Goal: Transaction & Acquisition: Purchase product/service

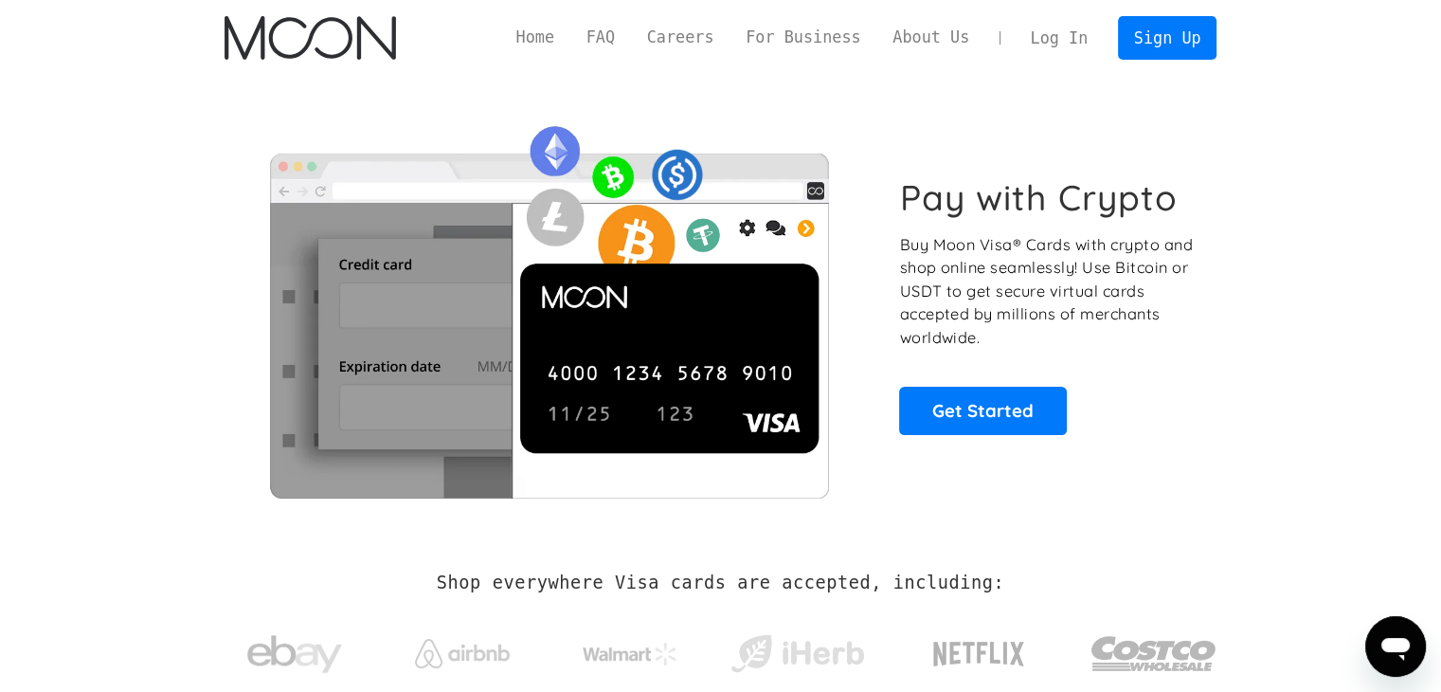
click at [1069, 36] on link "Log In" at bounding box center [1059, 38] width 89 height 42
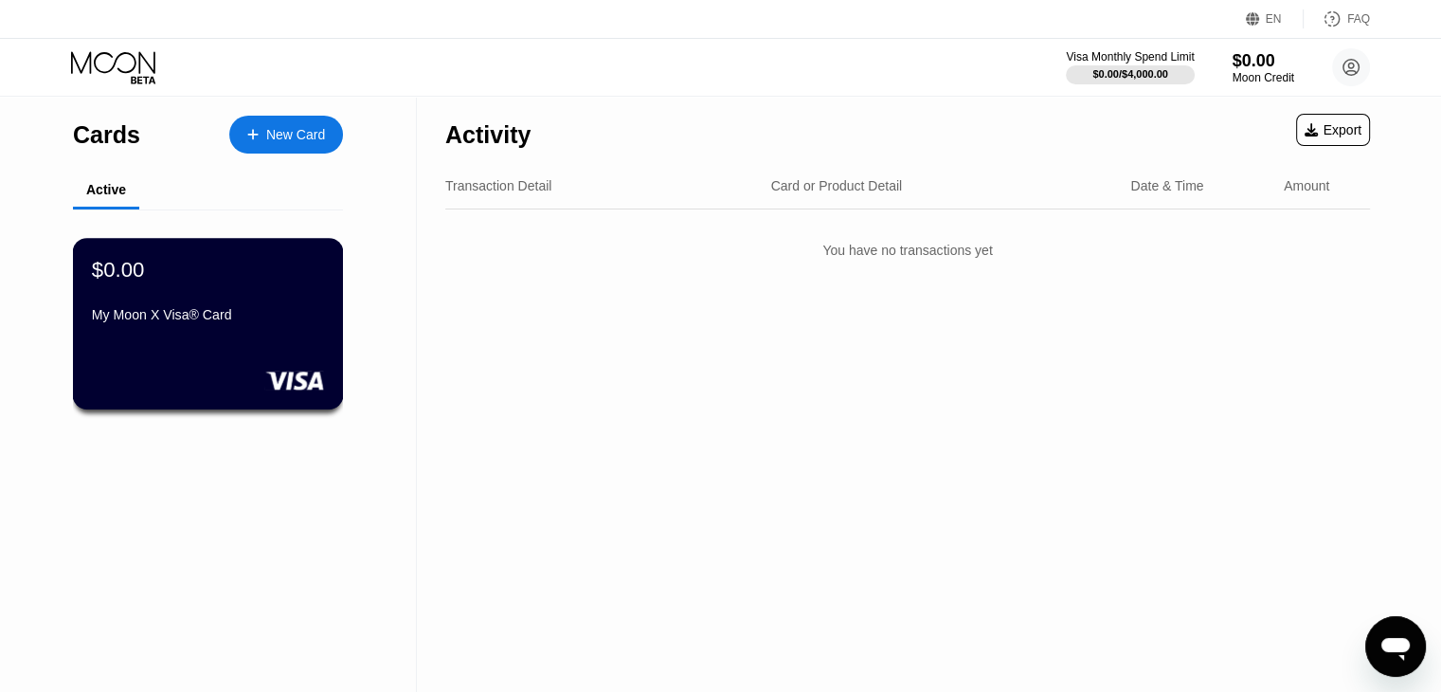
click at [201, 330] on div "My Moon X Visa® Card" at bounding box center [208, 318] width 232 height 23
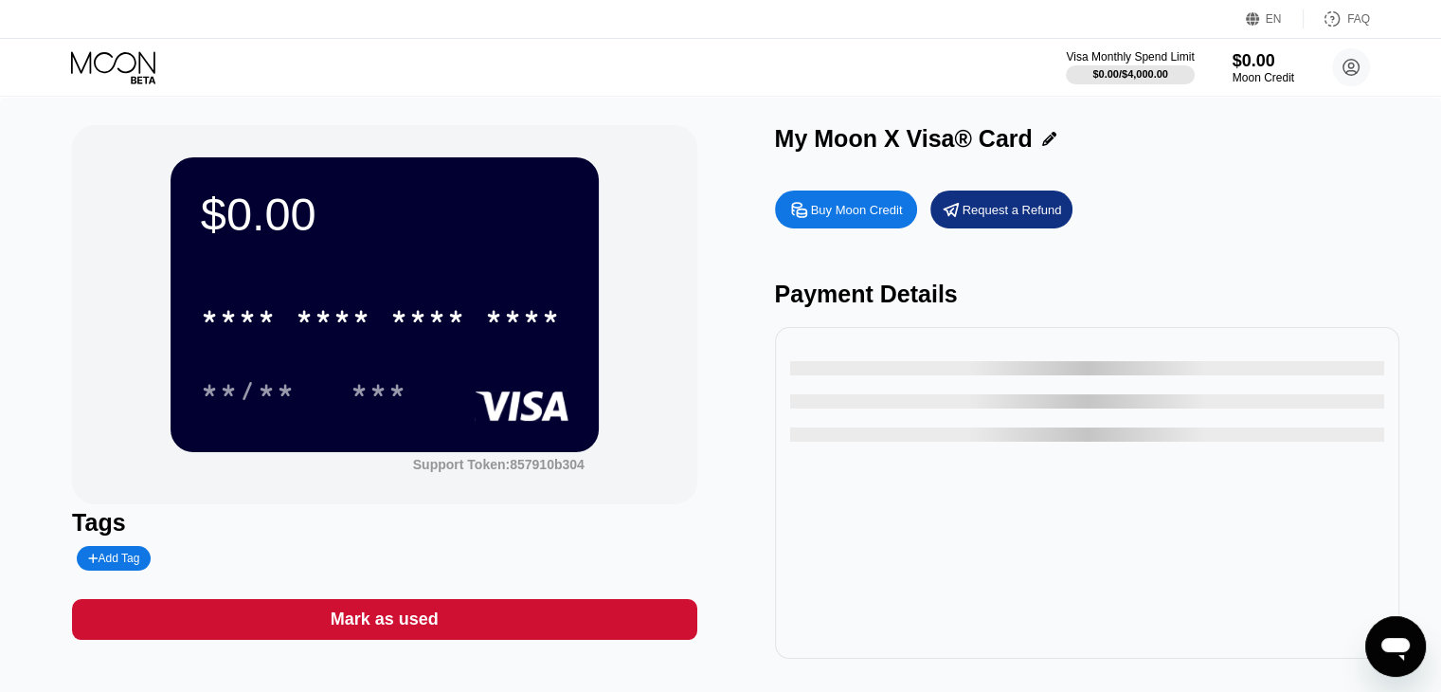
click at [838, 218] on div "Buy Moon Credit" at bounding box center [857, 210] width 92 height 16
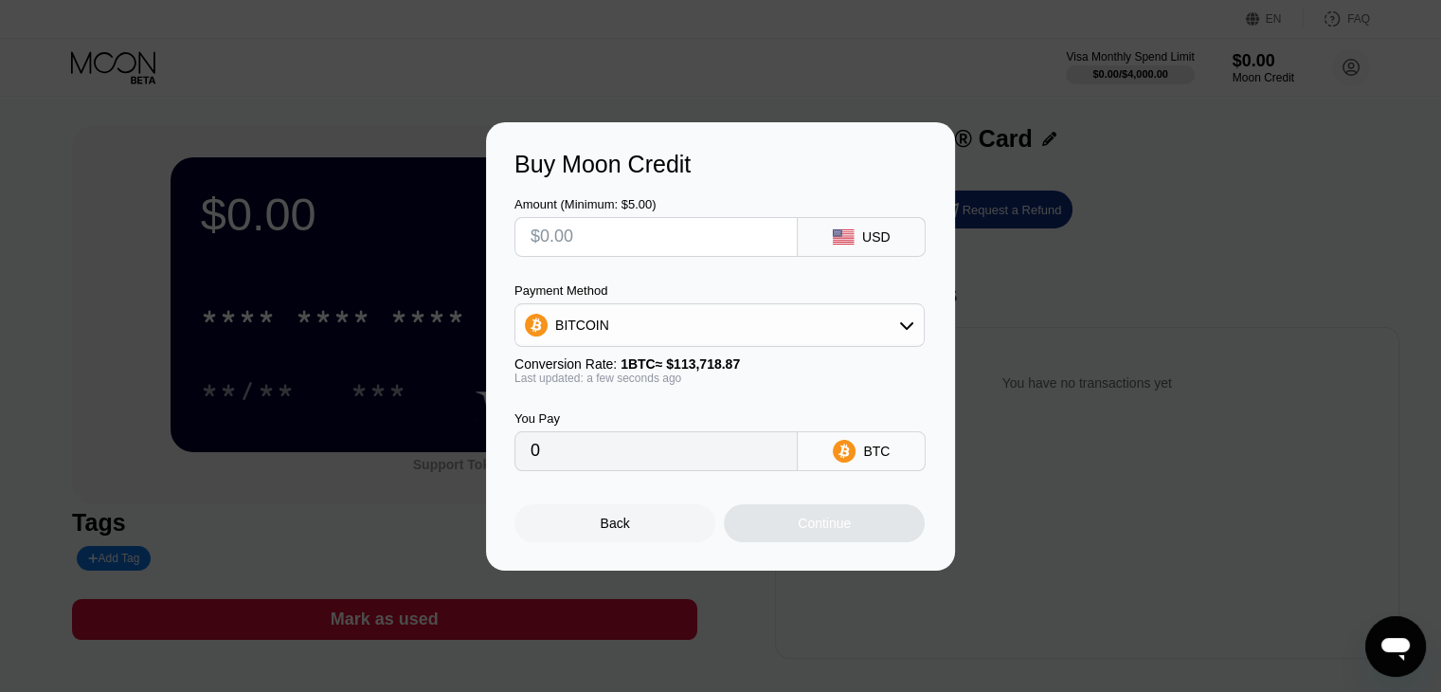
click at [633, 456] on input "0" at bounding box center [656, 451] width 251 height 38
click at [601, 232] on input "text" at bounding box center [656, 237] width 251 height 38
type input "$5"
type input "0.00004397"
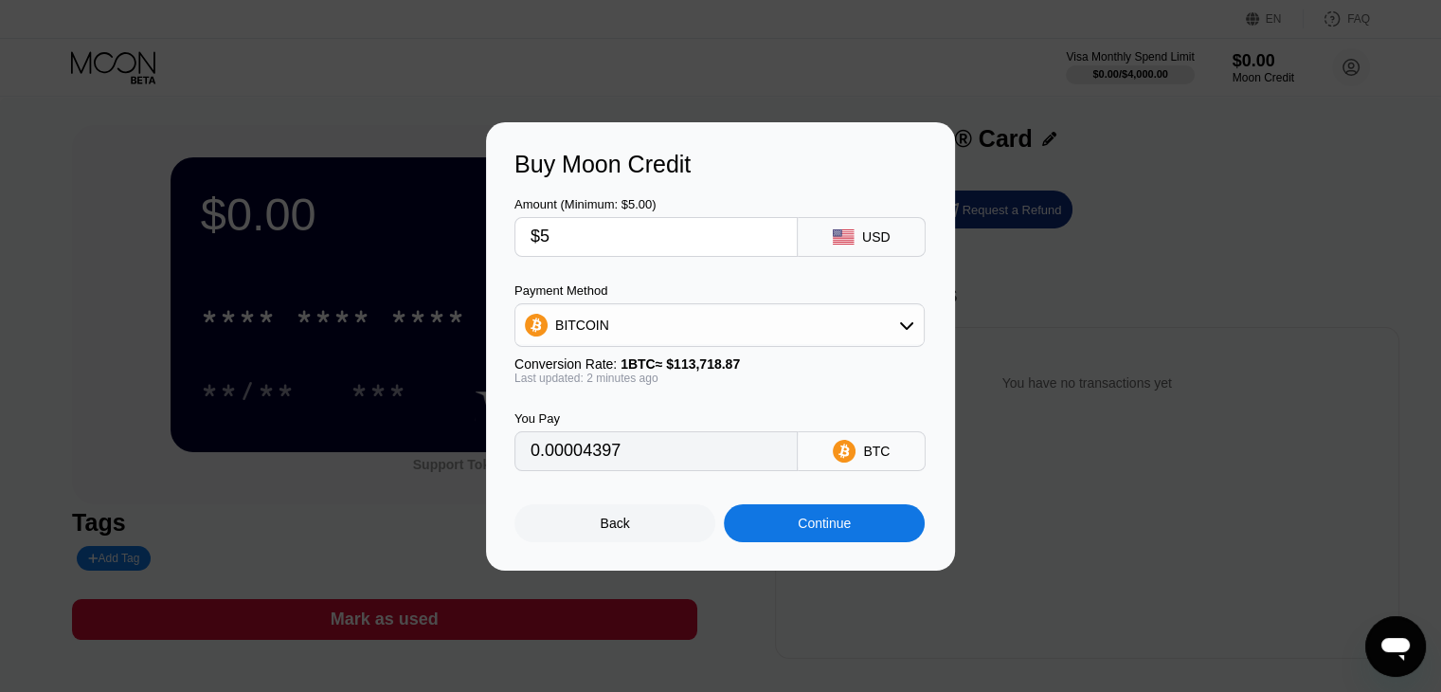
type input "$5"
click at [576, 459] on input "0.00004397" at bounding box center [656, 451] width 251 height 38
click at [643, 464] on input "0.00004397" at bounding box center [656, 451] width 251 height 38
click at [632, 456] on input "0.00004397" at bounding box center [656, 451] width 251 height 38
click at [595, 232] on input "$5" at bounding box center [656, 237] width 251 height 38
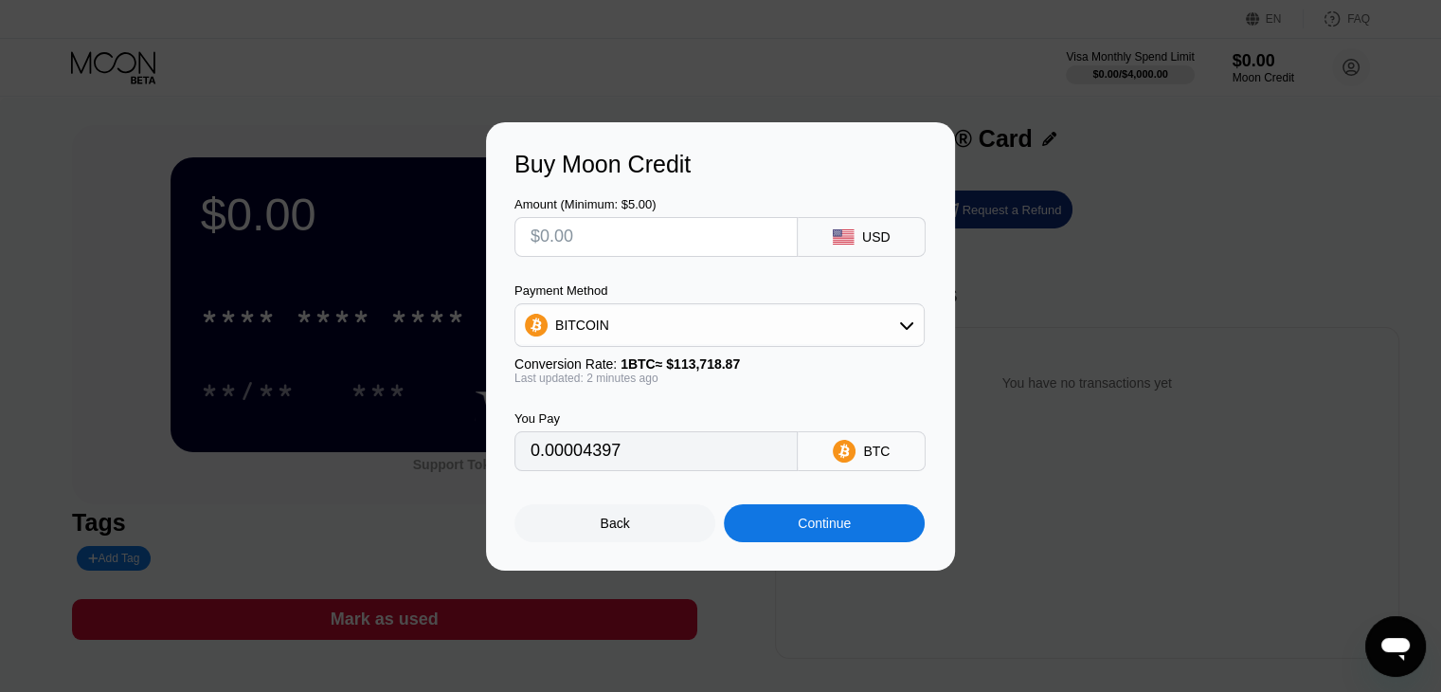
type input "0"
type input "$1"
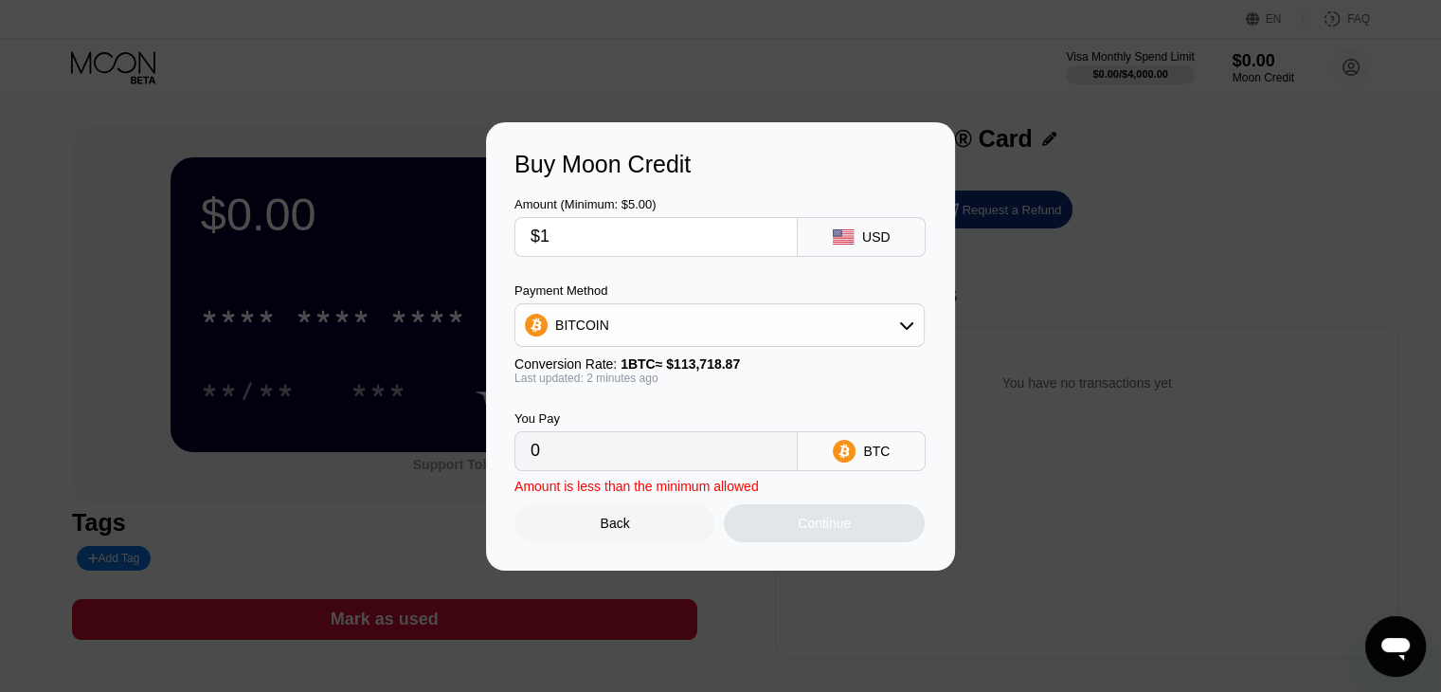
type input "0.00000880"
type input "$10"
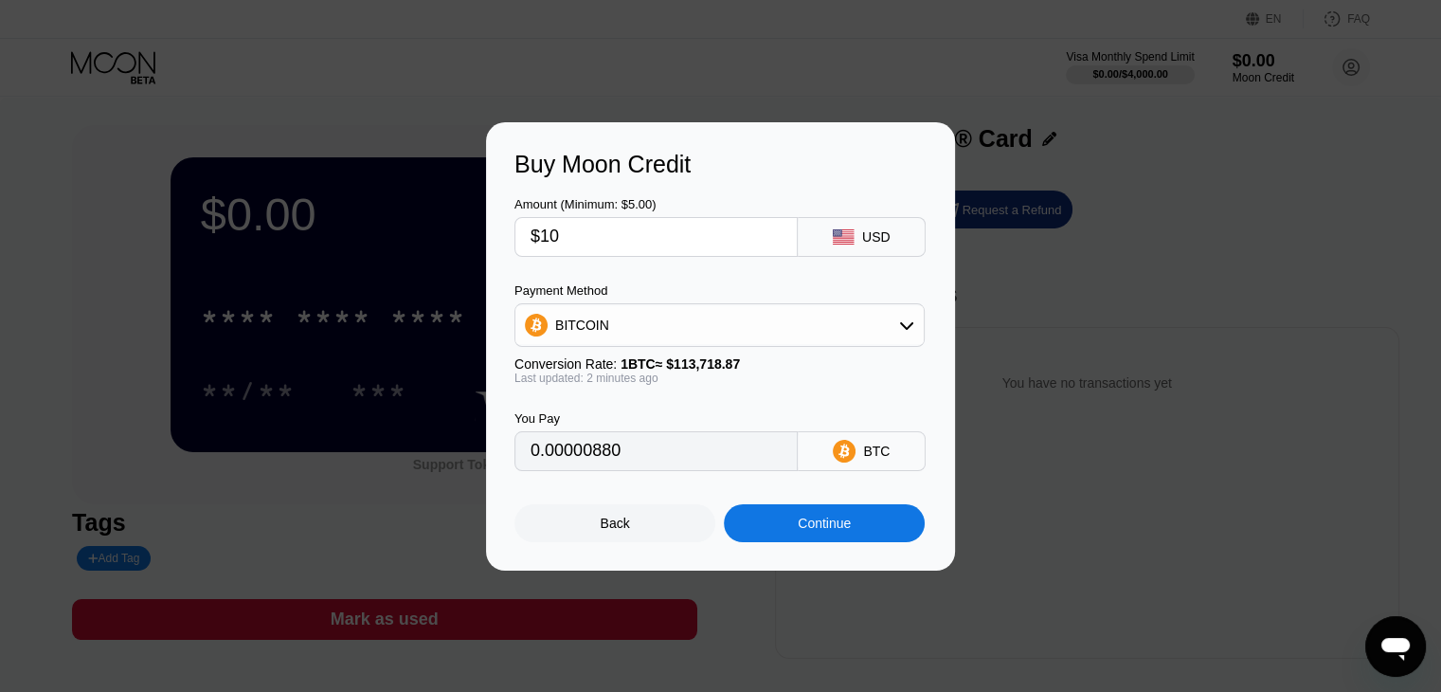
type input "0.00008794"
type input "$1"
type input "0.00000880"
type input "0"
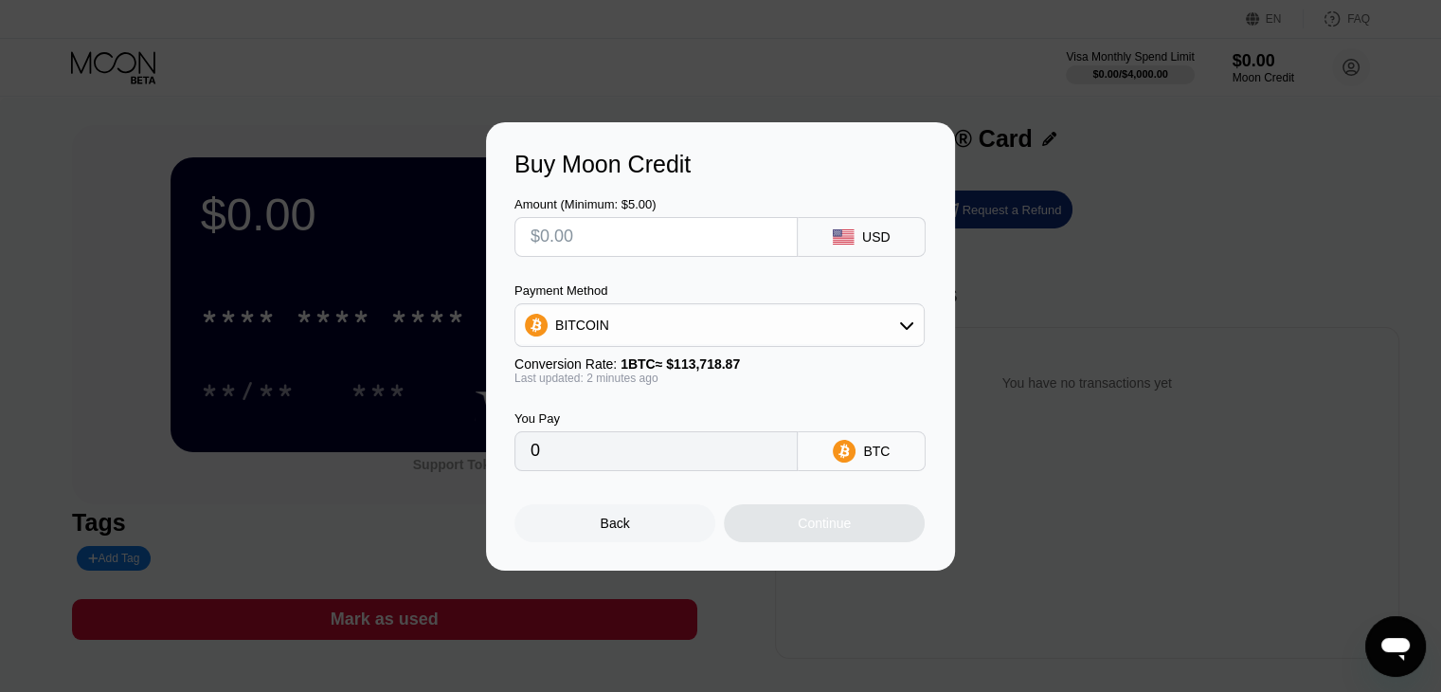
type input "$2"
type input "0.00001759"
type input "$20"
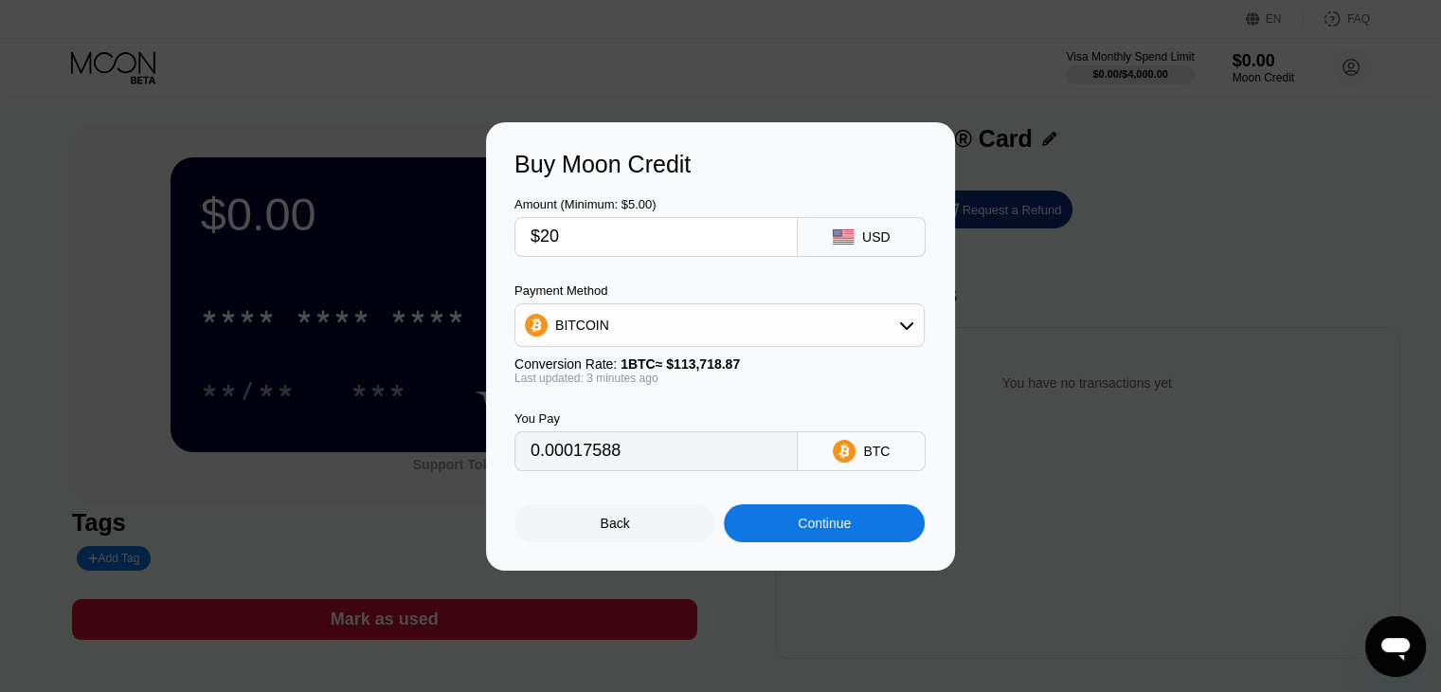
type input "0.00017597"
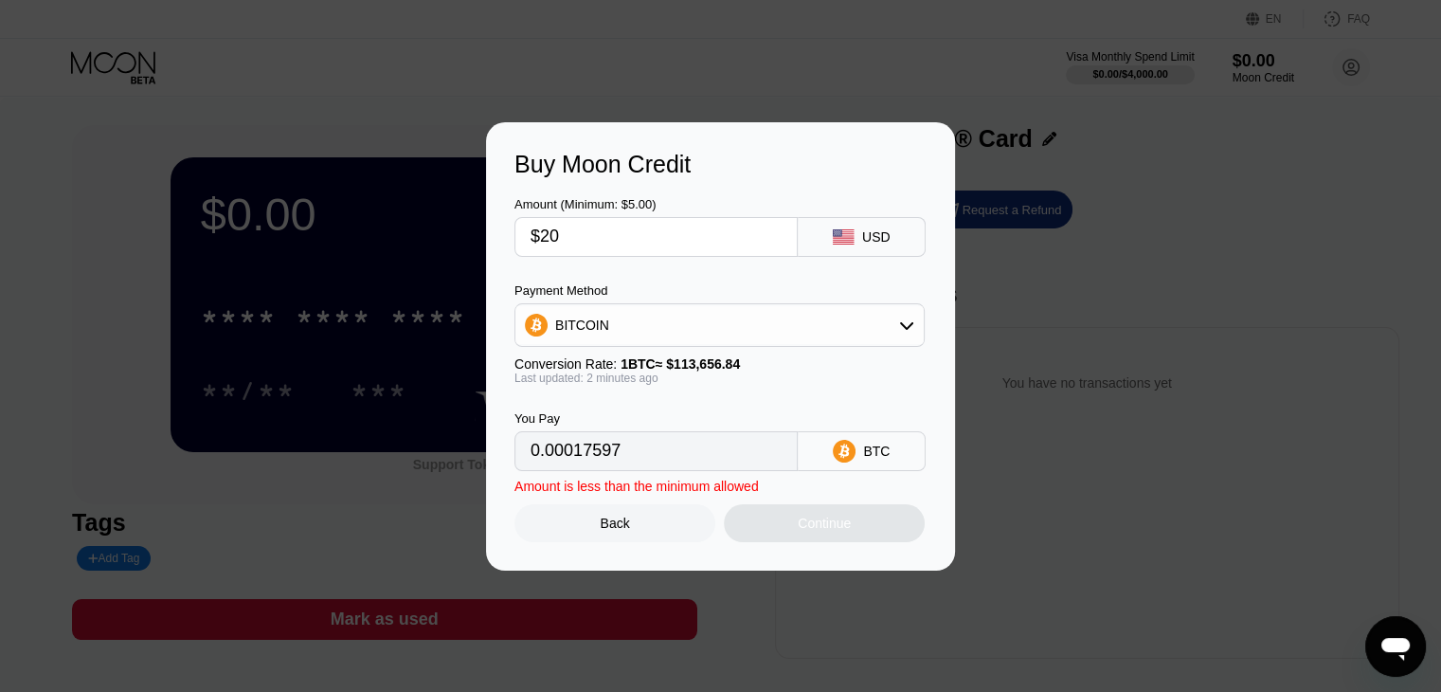
type input "$2"
type input "0.00001760"
type input "0"
type input "$5"
type input "0.00004400"
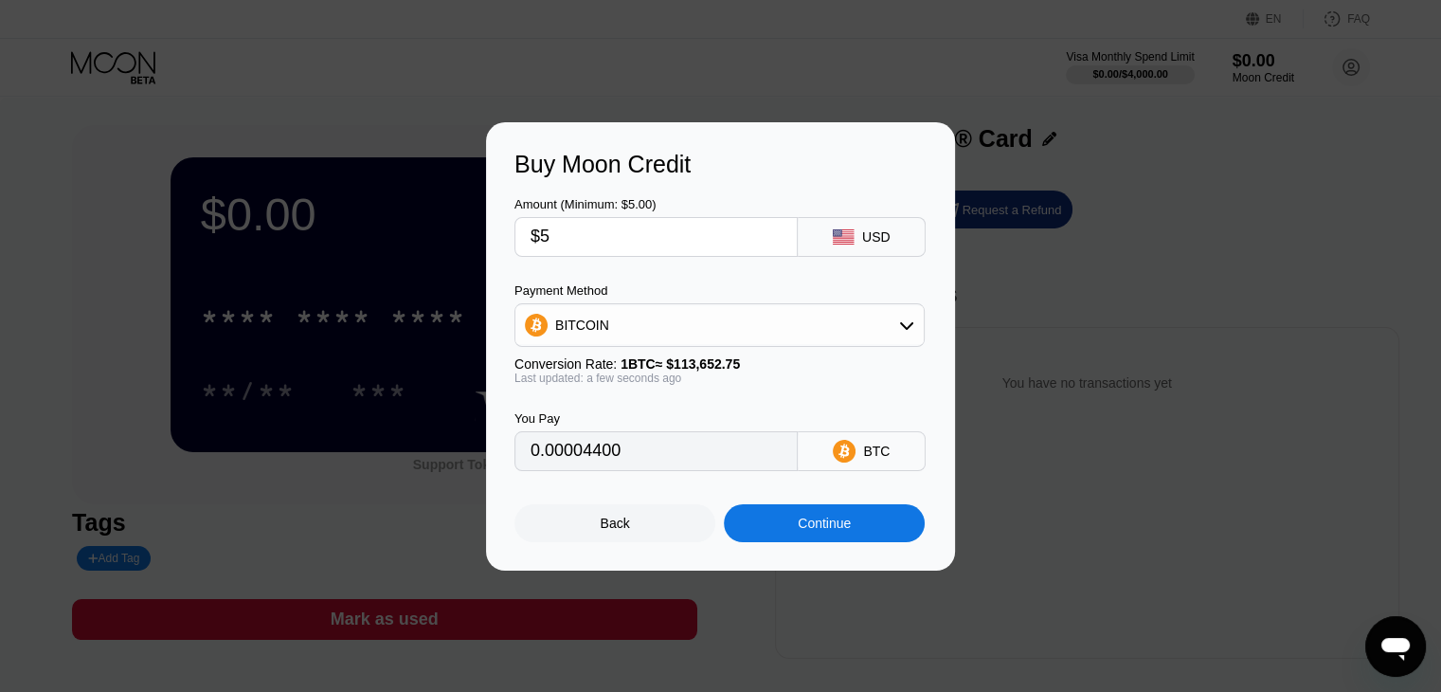
type input "$5"
type input "0.00004394"
click at [624, 549] on div "Buy Moon Credit Amount (Minimum: $5.00) $5 USD Payment Method BITCOIN Conversio…" at bounding box center [720, 346] width 469 height 448
click at [638, 534] on div "Back" at bounding box center [615, 523] width 201 height 38
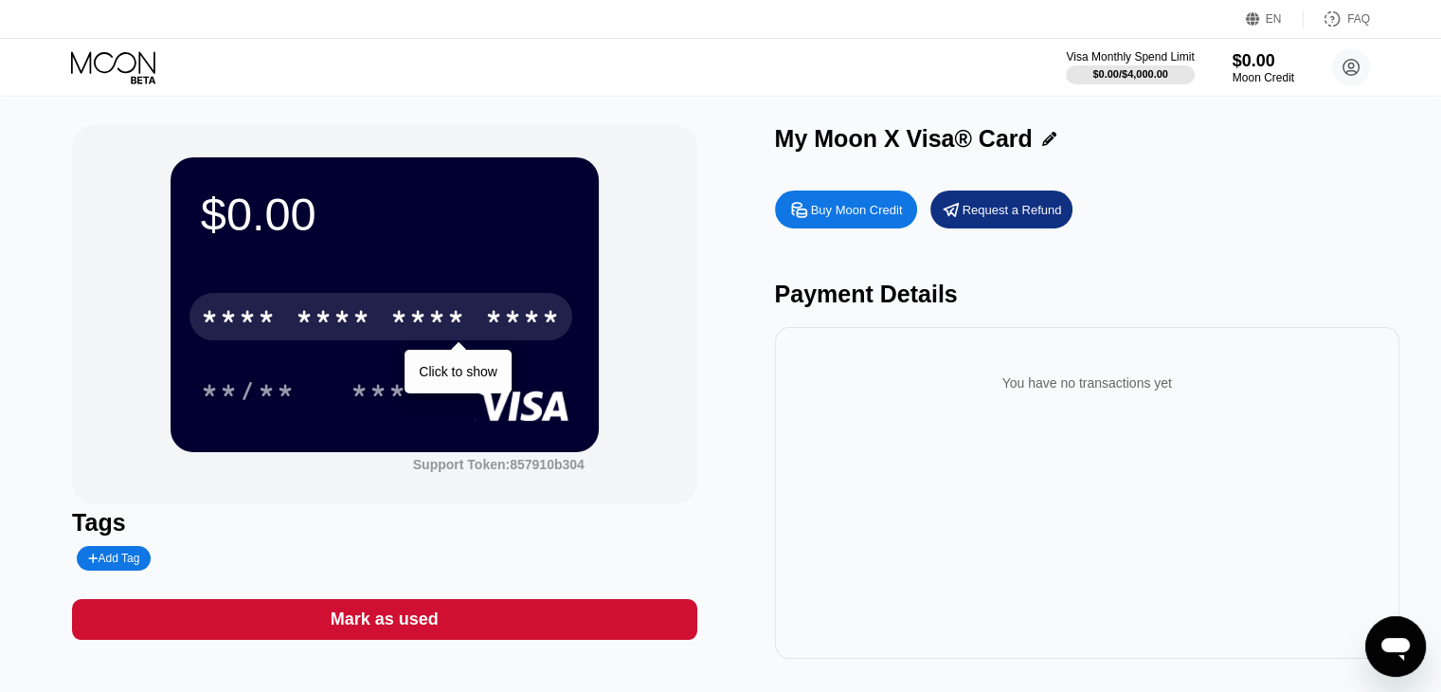
click at [360, 324] on div "* * * *" at bounding box center [334, 319] width 76 height 30
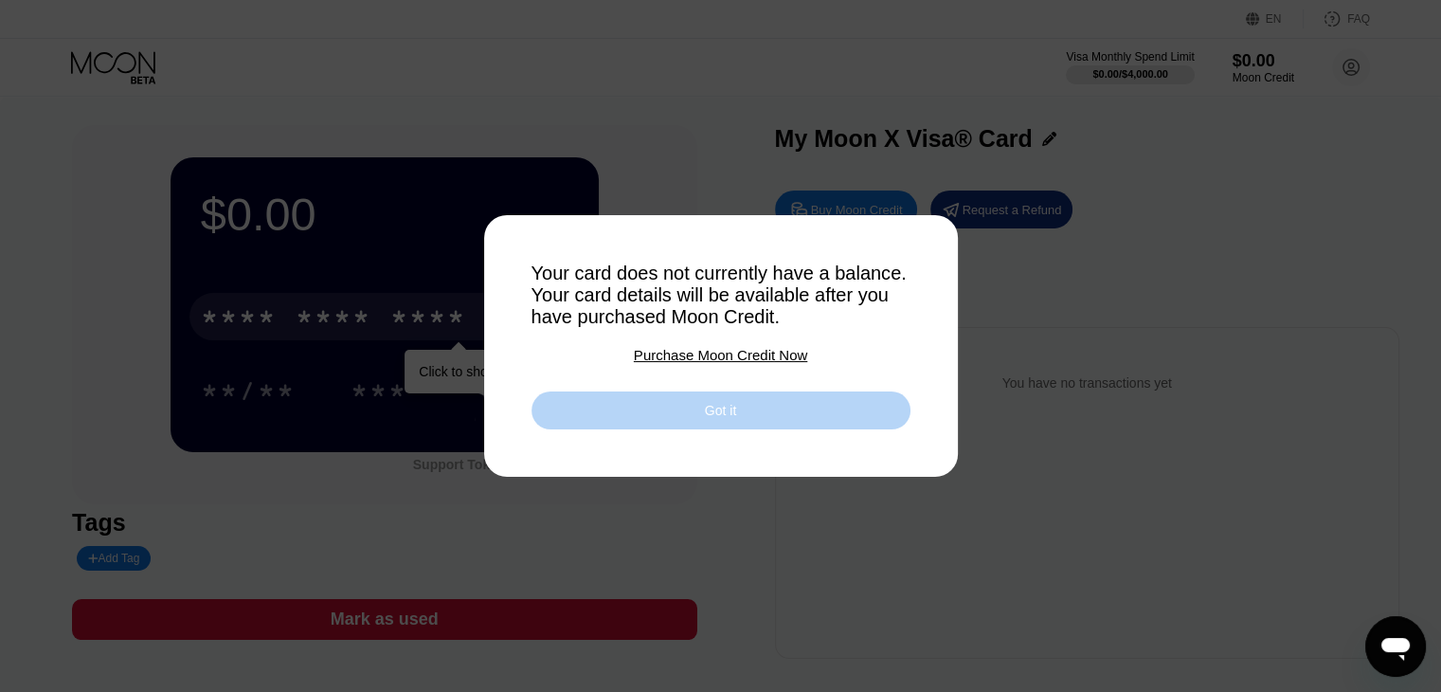
click at [713, 426] on div "Got it" at bounding box center [721, 410] width 379 height 38
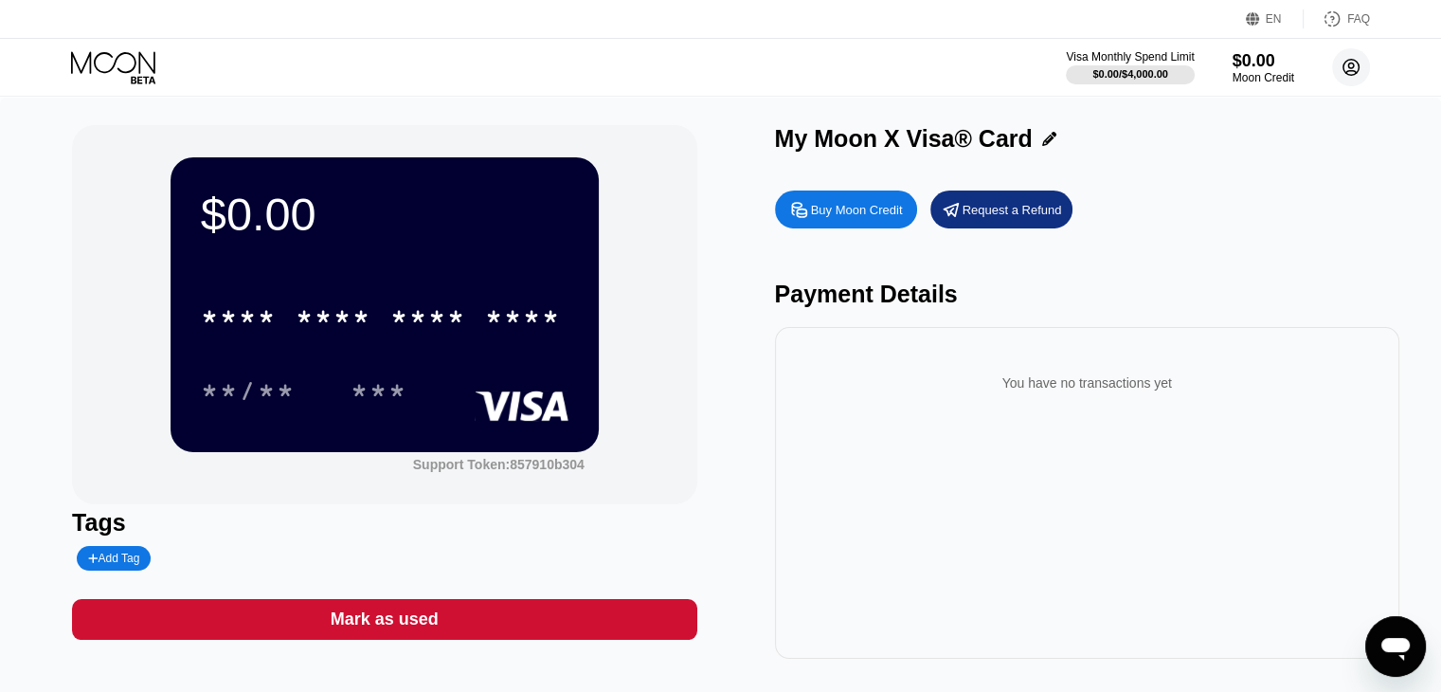
click at [1344, 70] on icon at bounding box center [1352, 68] width 16 height 16
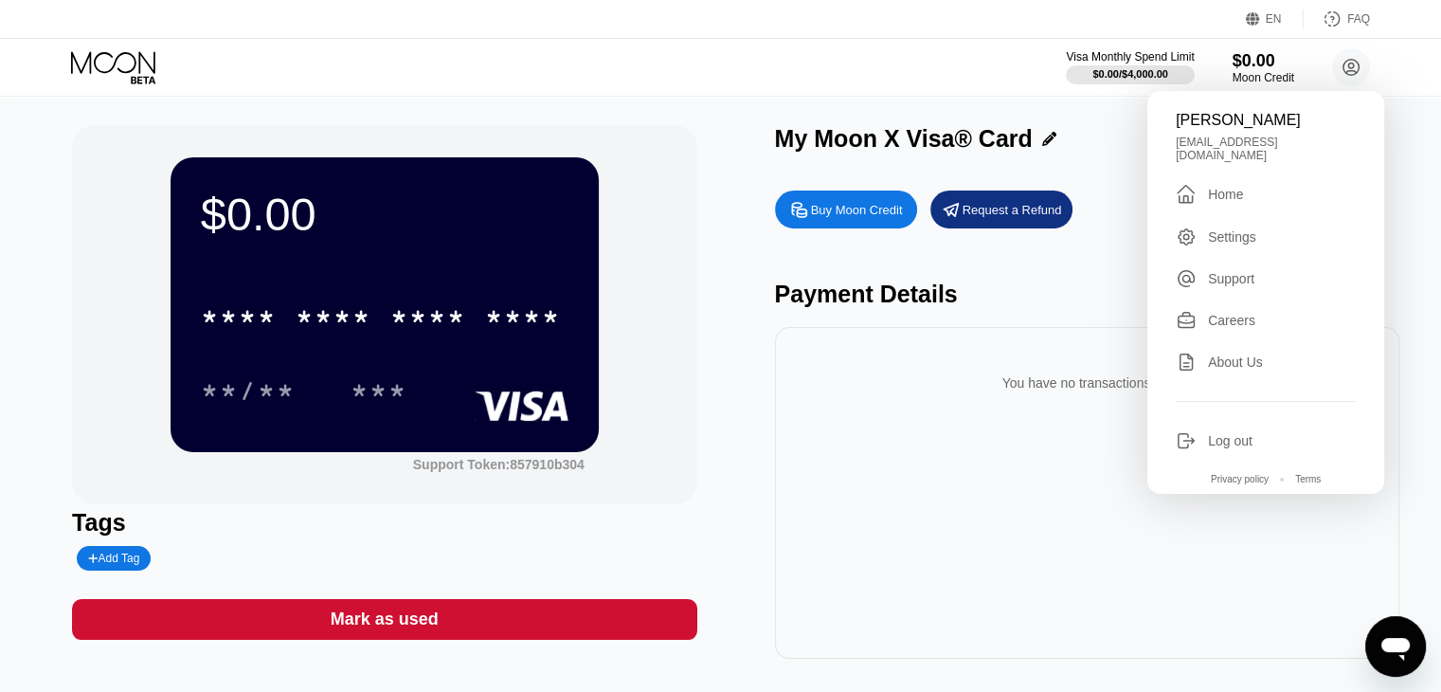
click at [660, 310] on div "$0.00 * * * * * * * * * * * * **** **/** *** Support Token: 857910b304" at bounding box center [384, 314] width 625 height 379
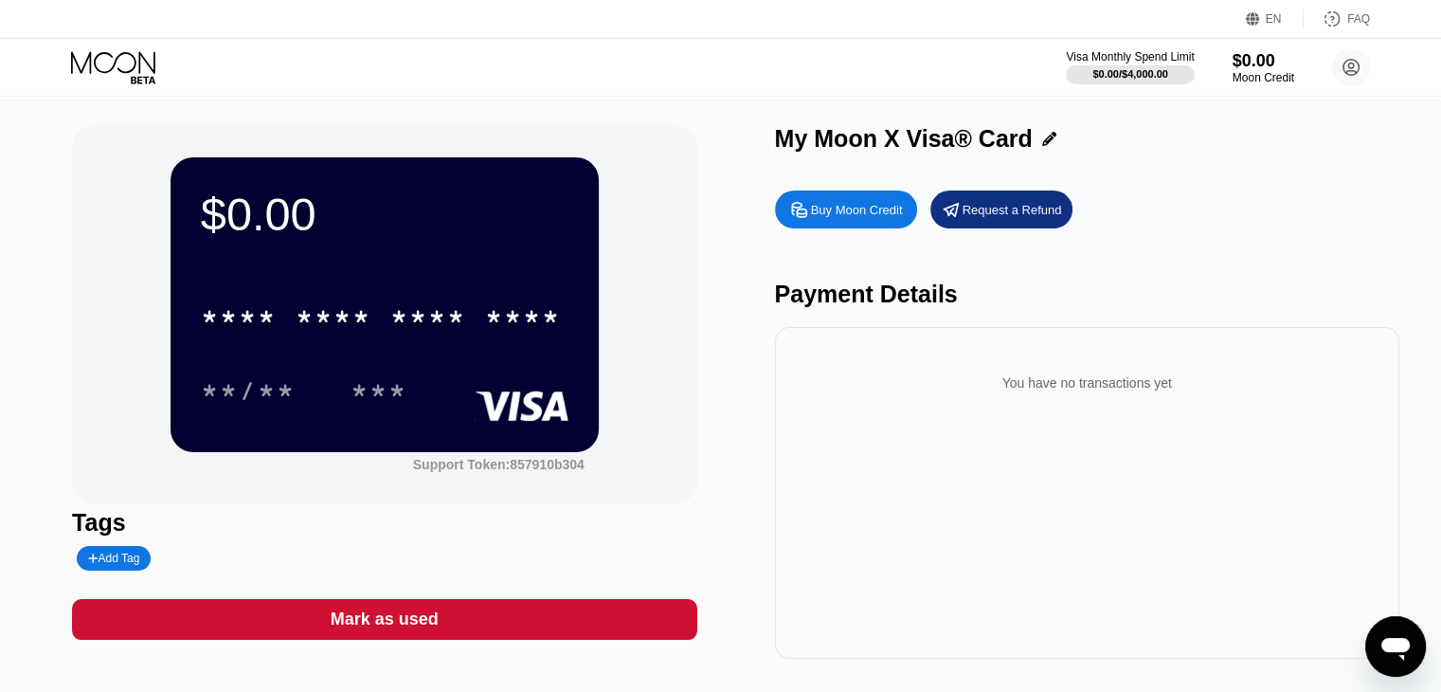
click at [118, 58] on icon at bounding box center [115, 67] width 88 height 33
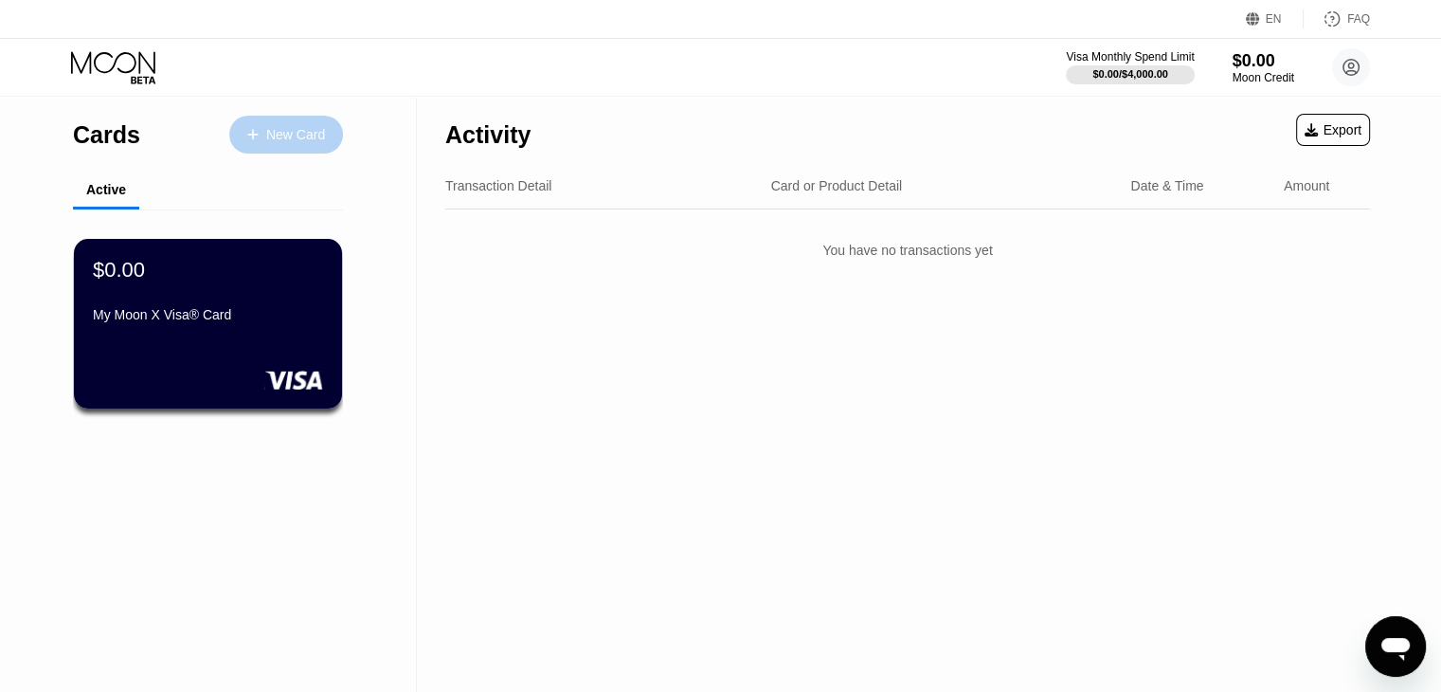
click at [313, 130] on div "New Card" at bounding box center [295, 135] width 59 height 16
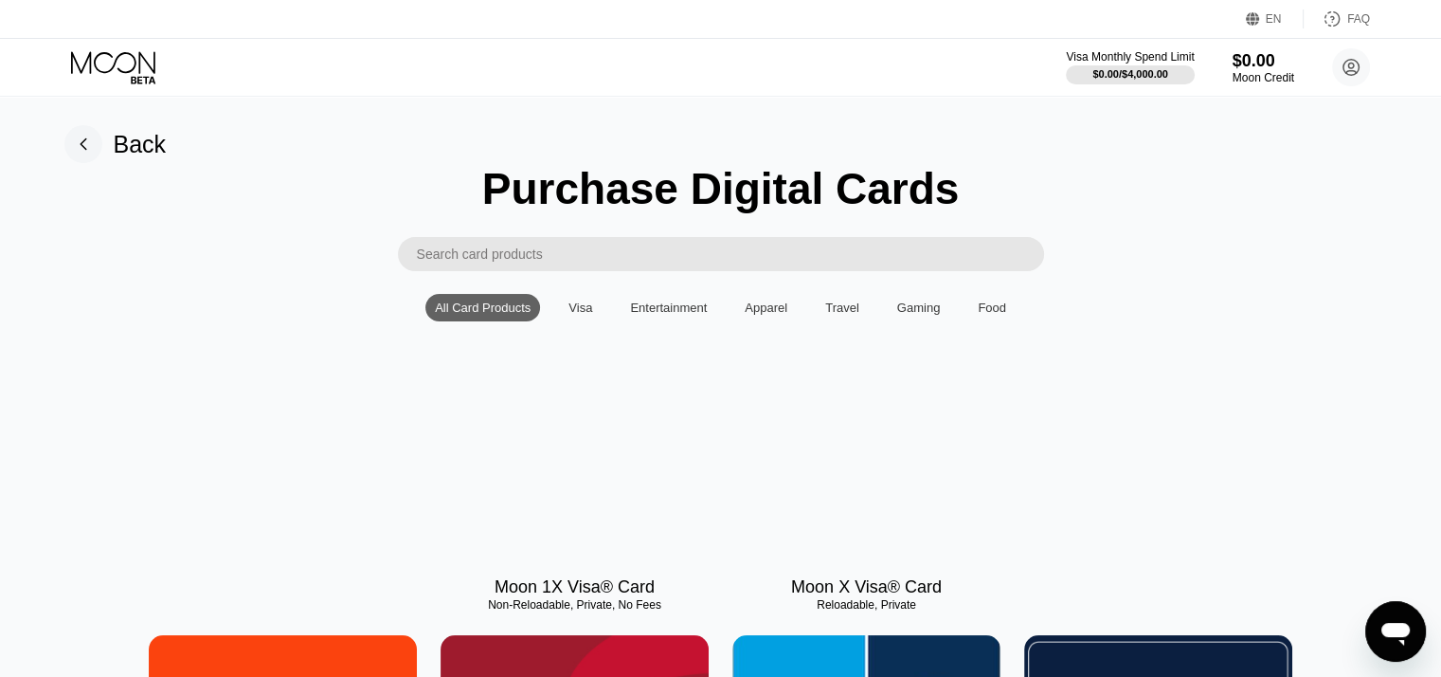
click at [595, 530] on div at bounding box center [575, 477] width 268 height 170
click at [874, 480] on div at bounding box center [867, 477] width 268 height 170
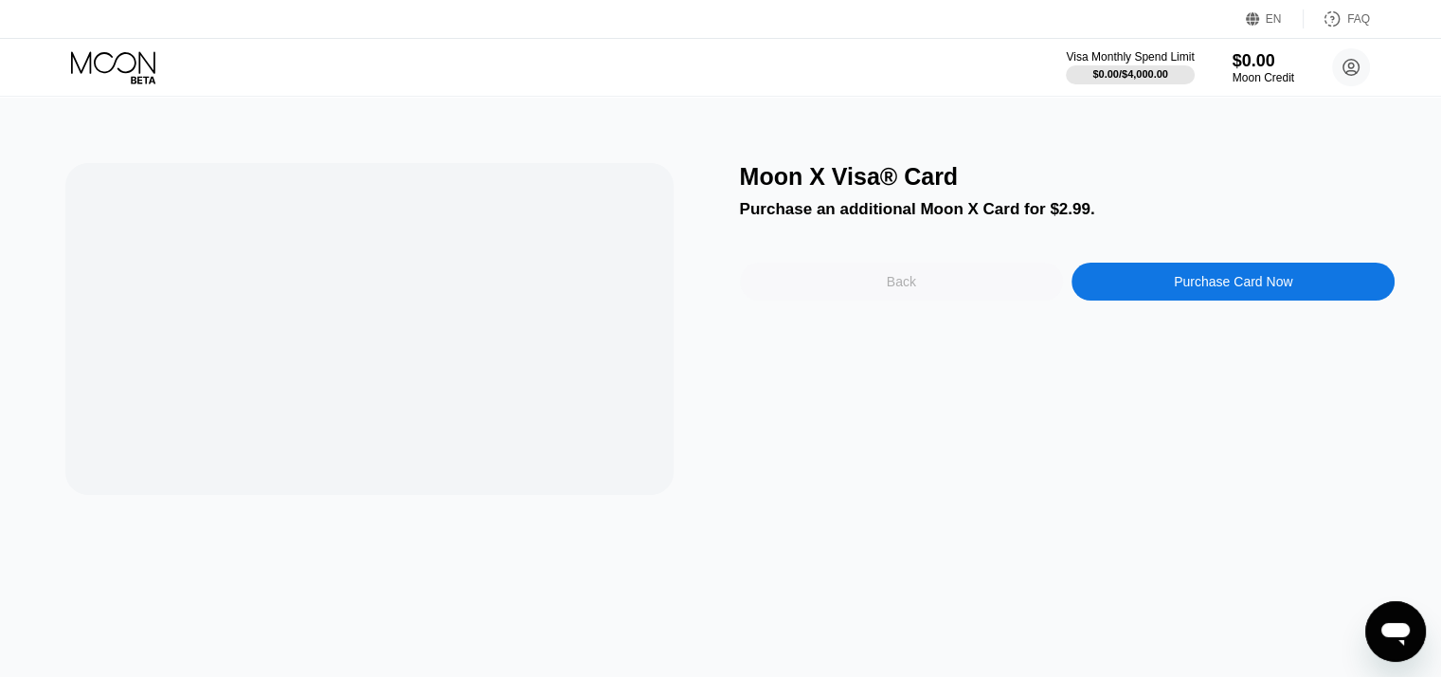
click at [938, 289] on div "Back" at bounding box center [901, 281] width 323 height 38
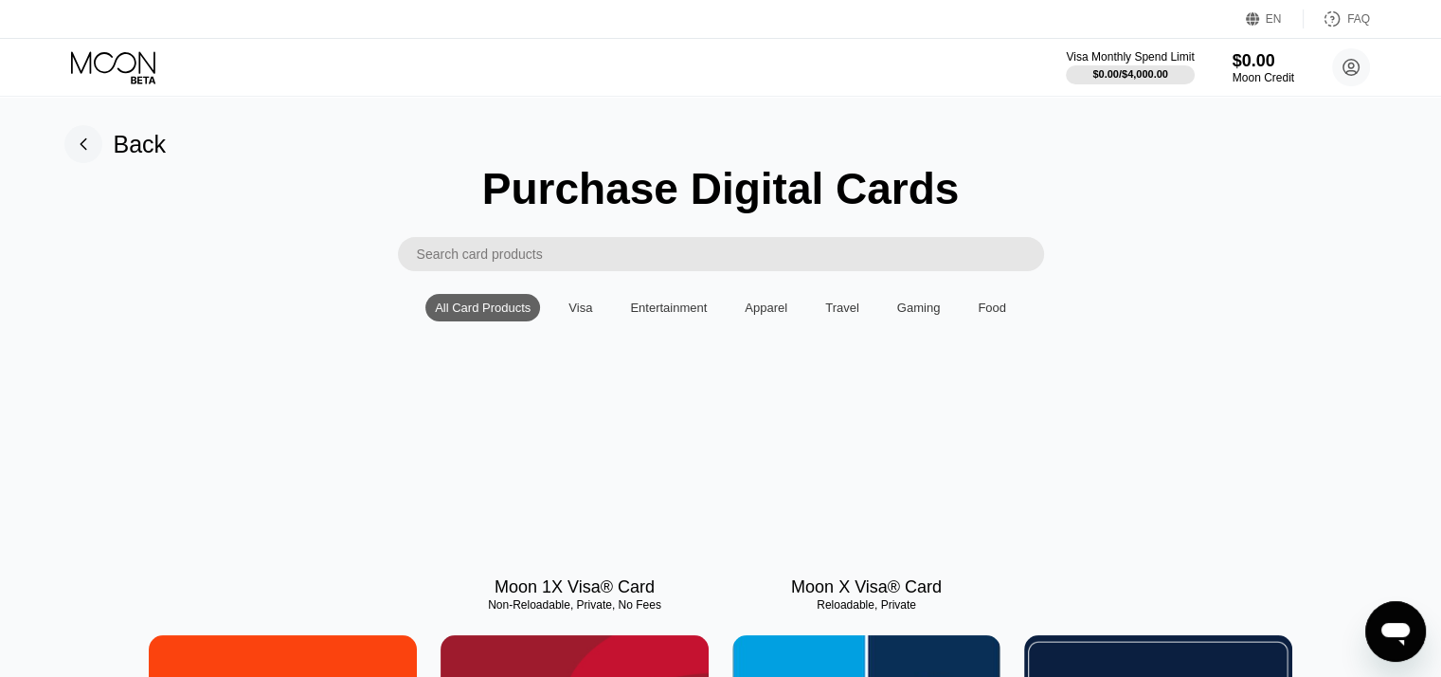
click at [844, 552] on div at bounding box center [867, 477] width 268 height 170
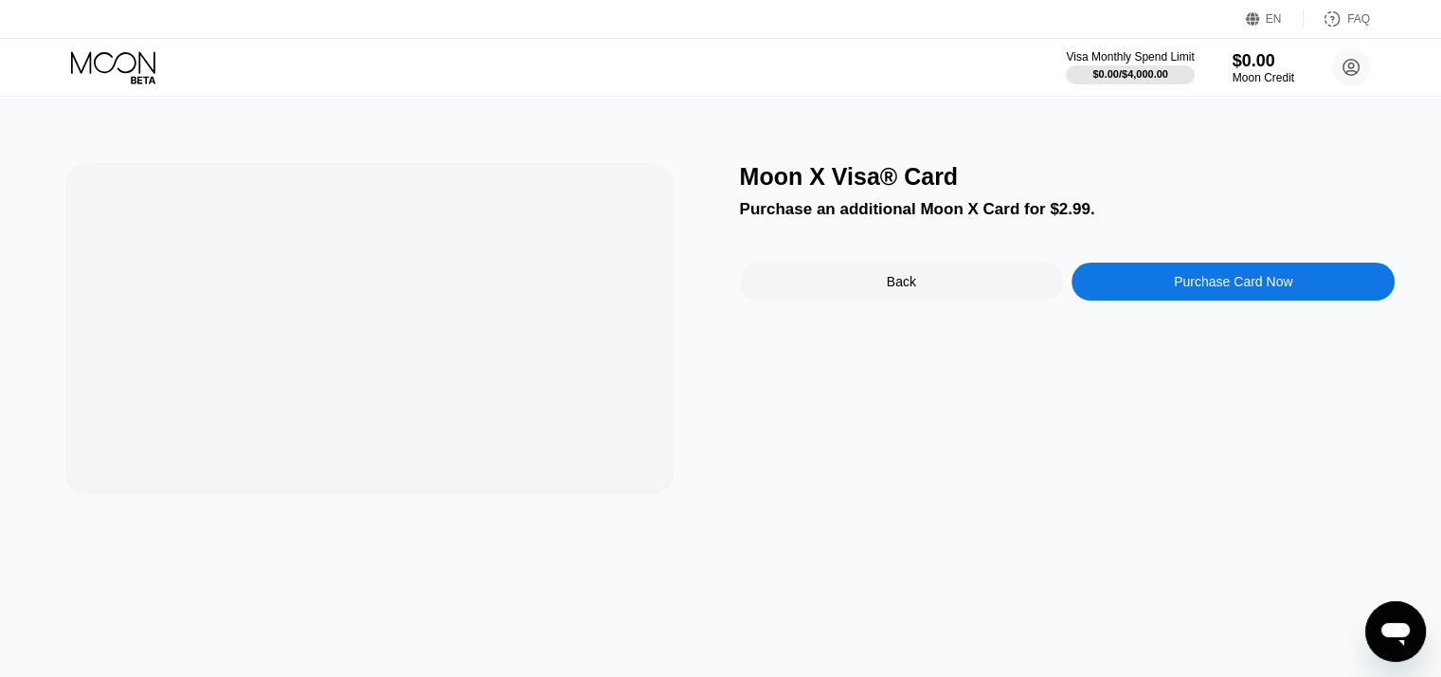
click at [907, 283] on div "Back" at bounding box center [901, 281] width 29 height 15
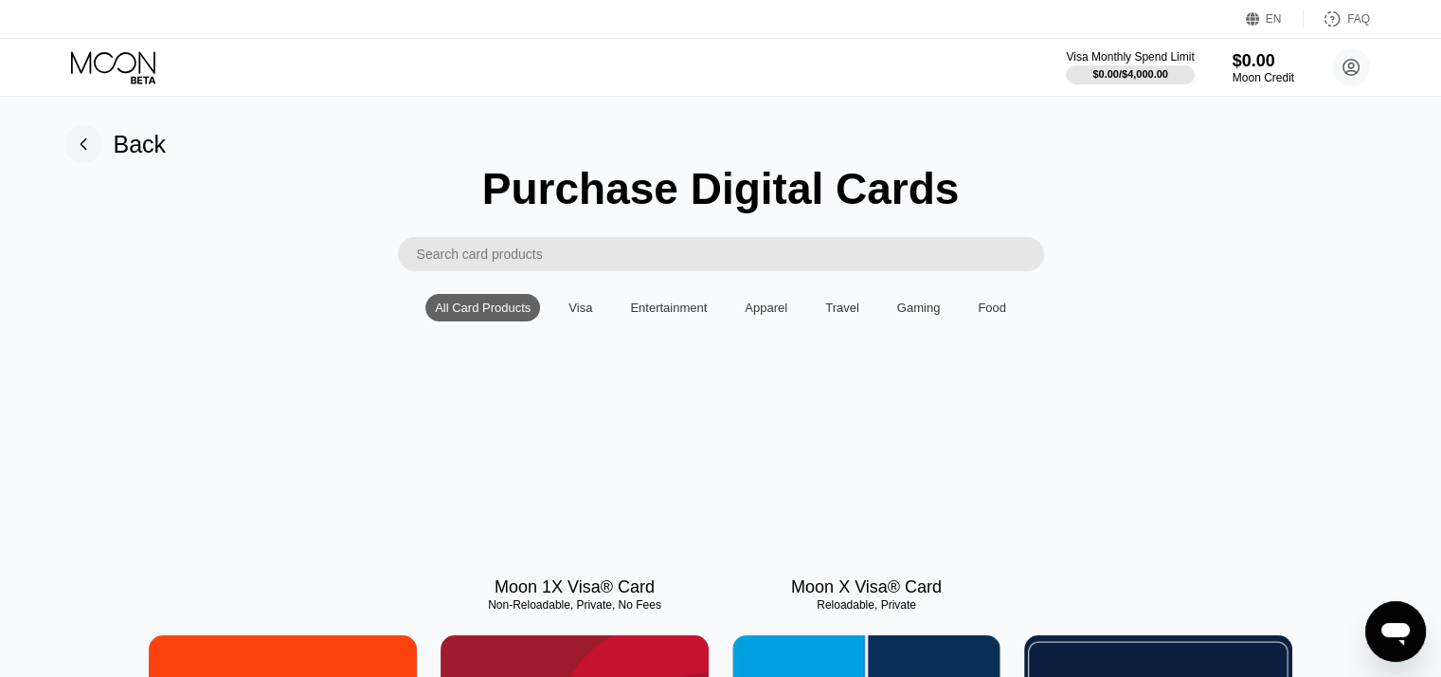
click at [121, 140] on div "Back" at bounding box center [140, 144] width 53 height 27
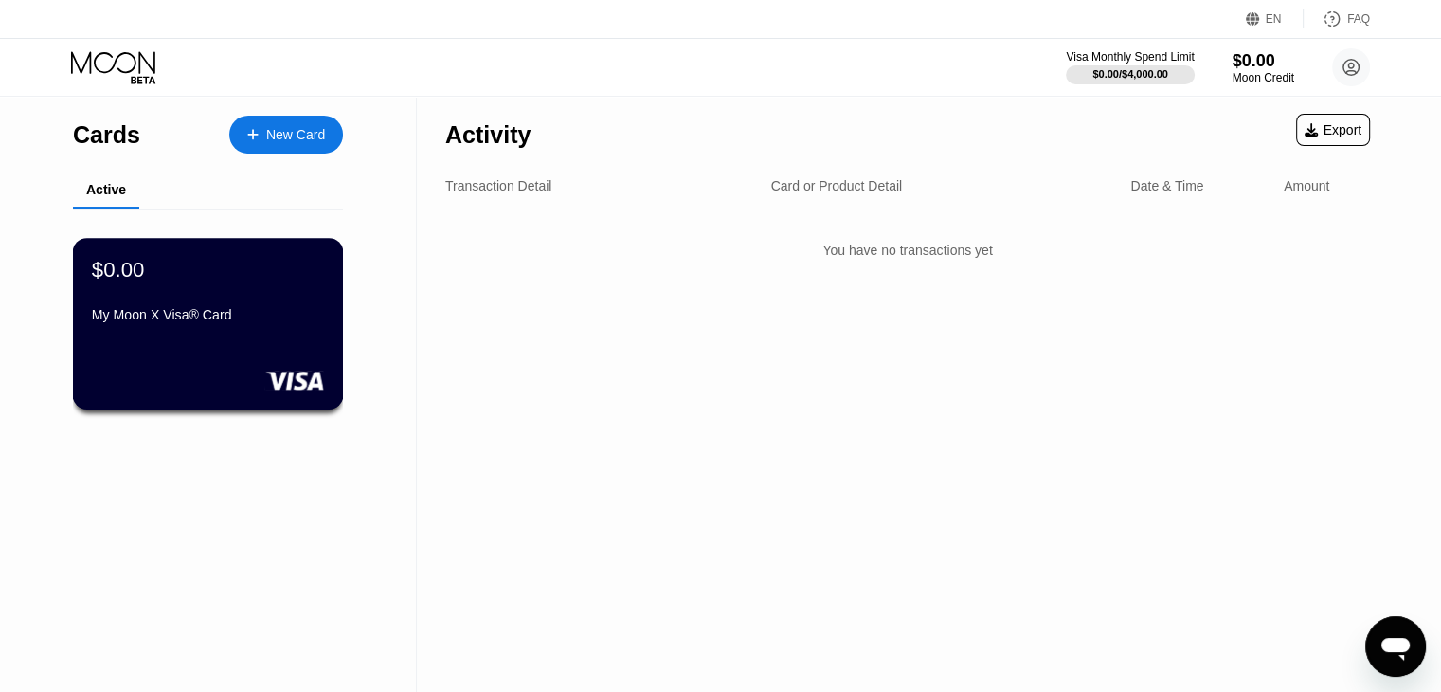
click at [161, 310] on div "$0.00 My Moon X Visa® Card" at bounding box center [208, 293] width 232 height 73
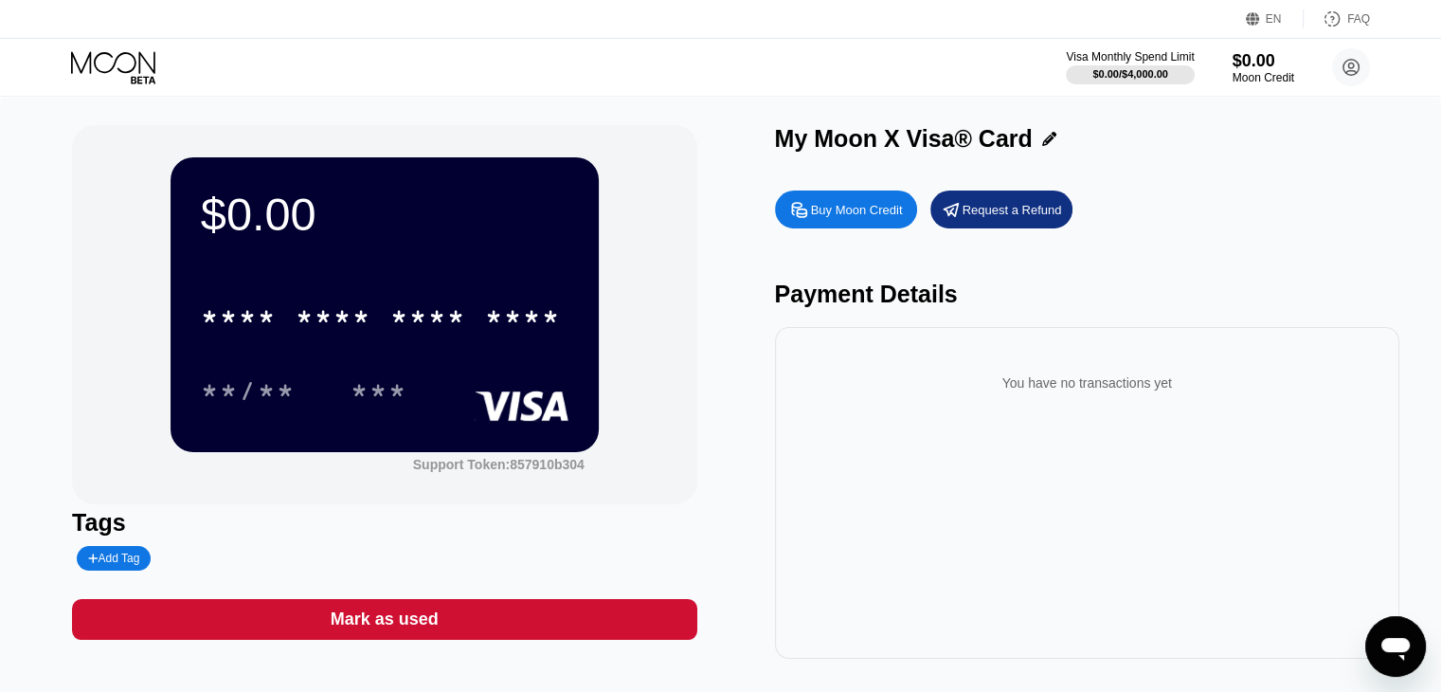
click at [857, 206] on div "Buy Moon Credit" at bounding box center [857, 210] width 92 height 16
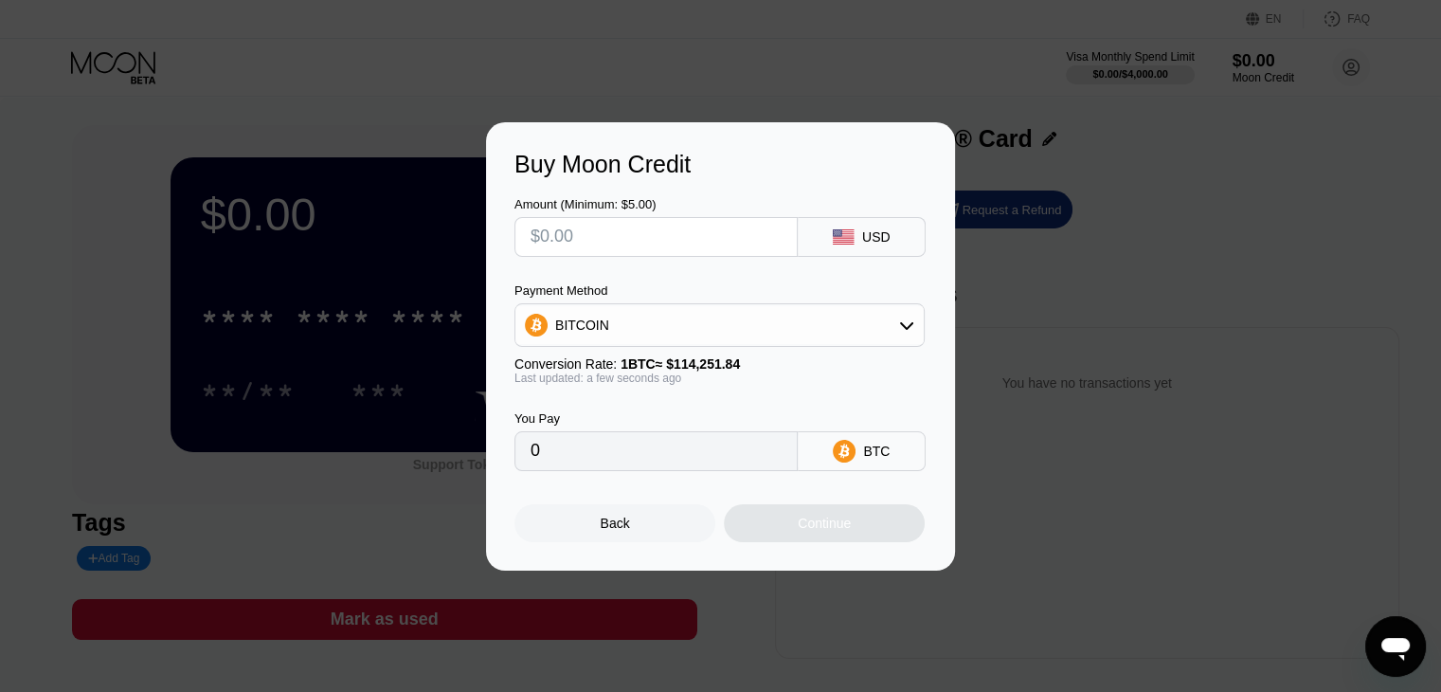
click at [614, 239] on input "text" at bounding box center [656, 237] width 251 height 38
type input "$5"
type input "0.00004377"
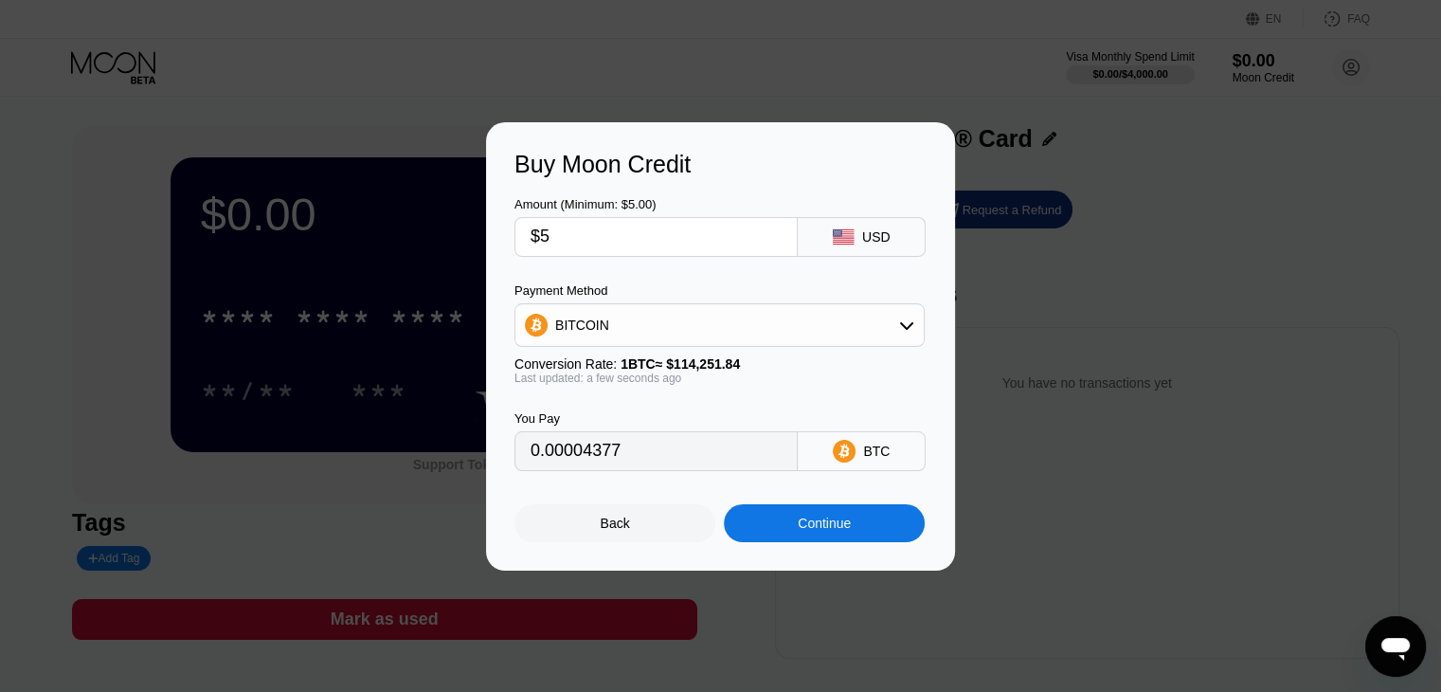
click at [823, 524] on div "Continue" at bounding box center [824, 523] width 53 height 15
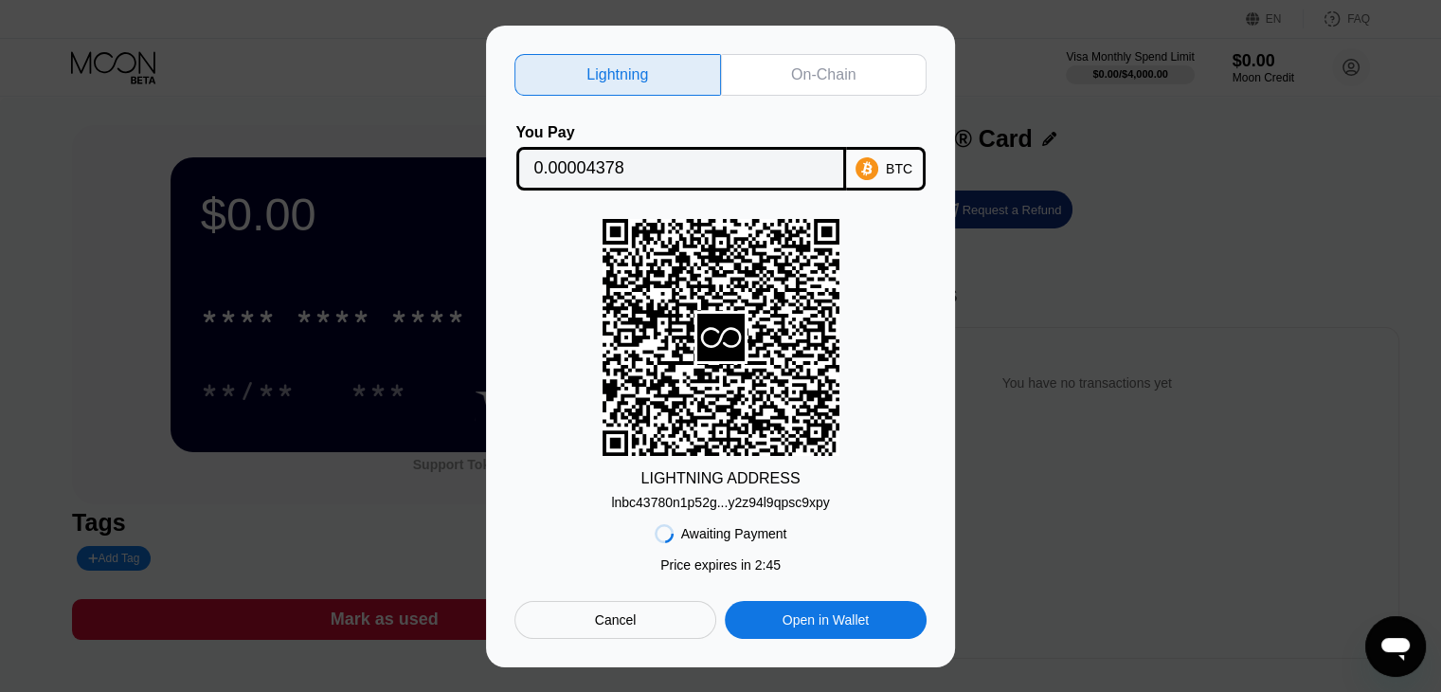
click at [836, 619] on div "Open in Wallet" at bounding box center [826, 619] width 86 height 17
click at [822, 69] on div "On-Chain" at bounding box center [823, 74] width 64 height 19
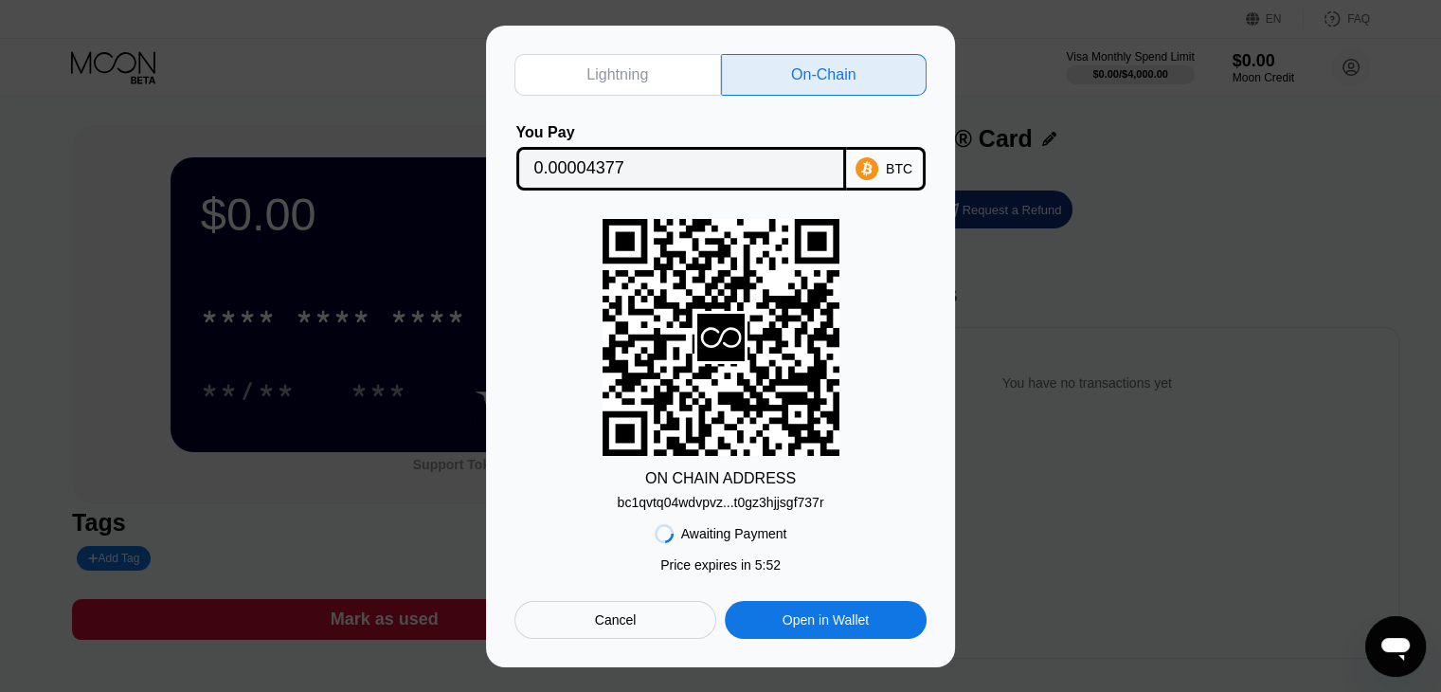
click at [579, 59] on div "Lightning" at bounding box center [618, 75] width 207 height 42
type input "0.00004378"
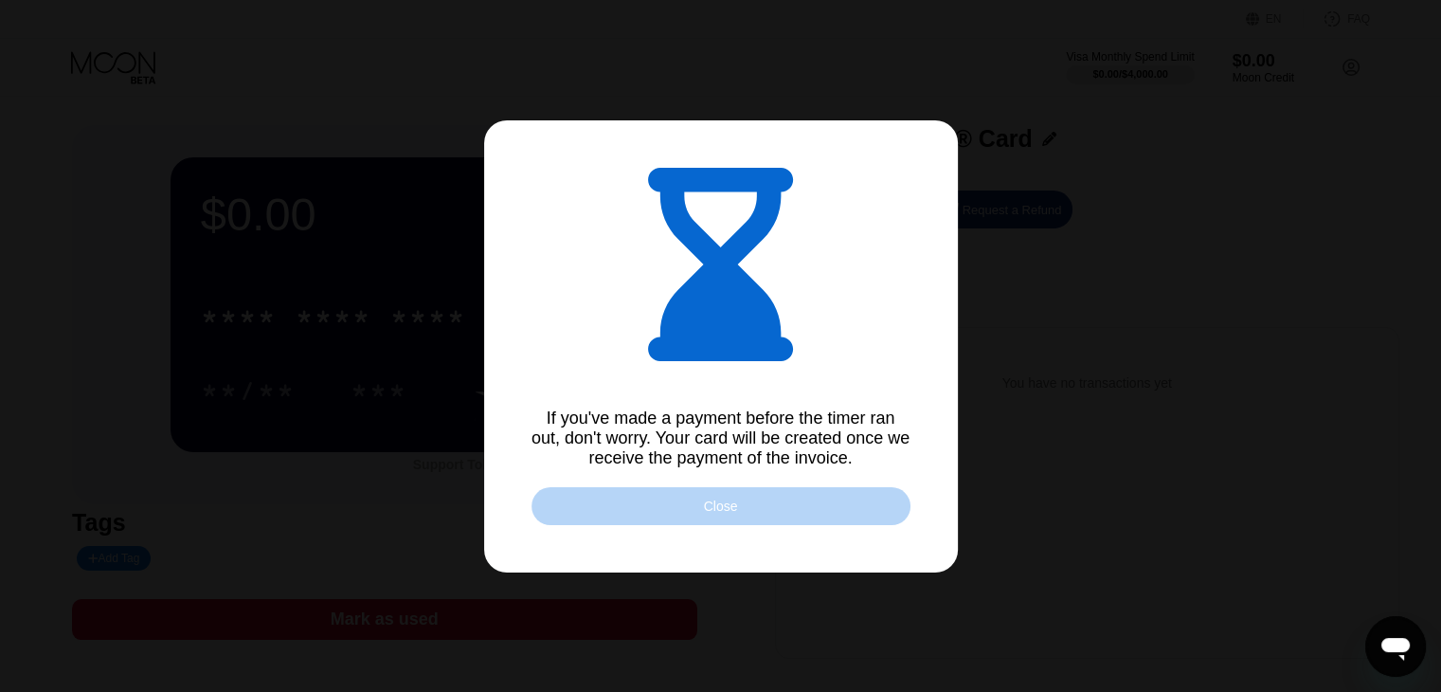
click at [727, 509] on div "Close" at bounding box center [721, 505] width 34 height 15
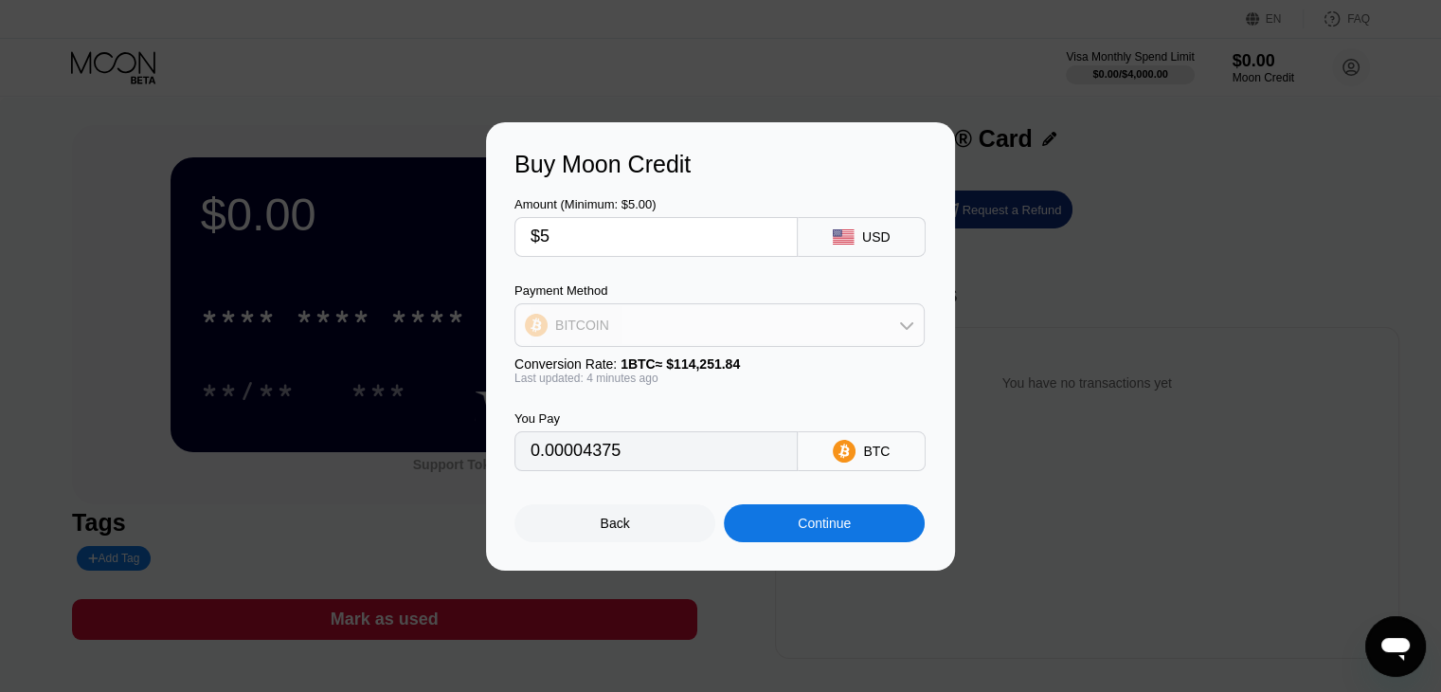
click at [700, 322] on div "BITCOIN" at bounding box center [720, 325] width 408 height 38
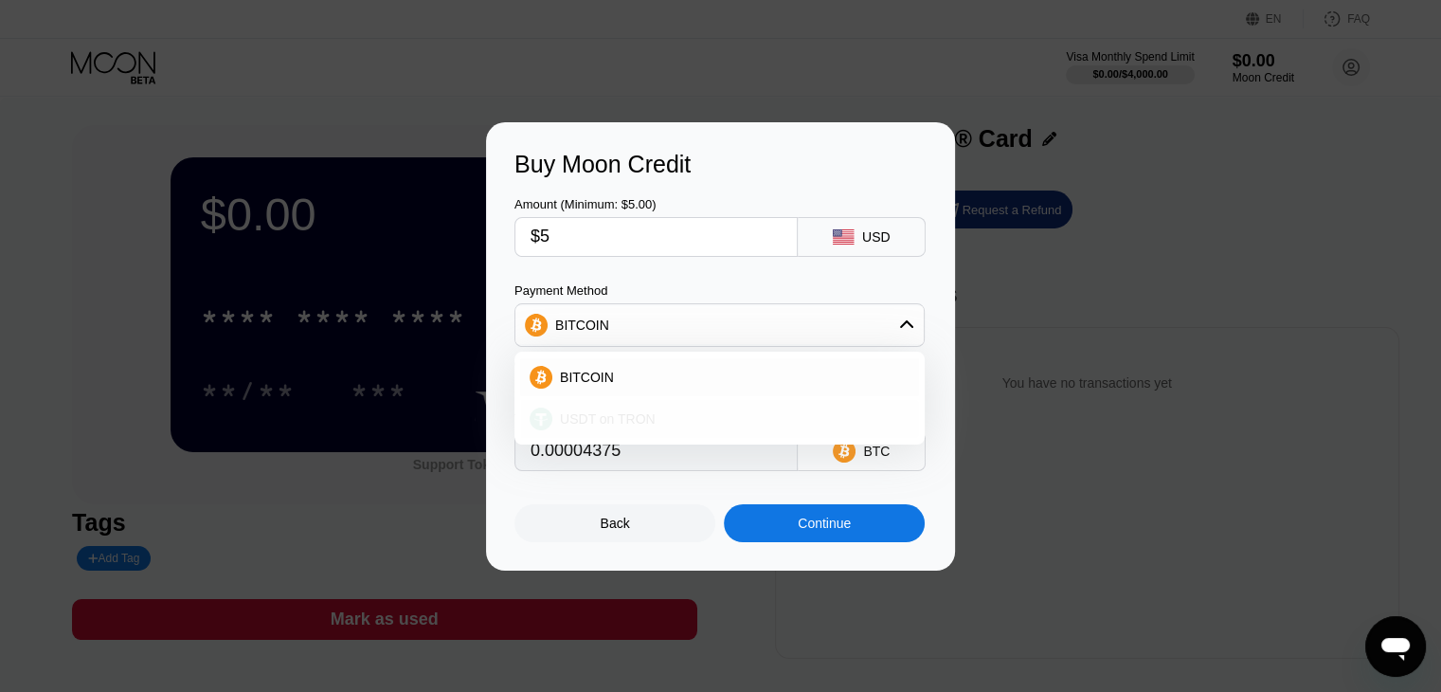
click at [643, 419] on span "USDT on TRON" at bounding box center [608, 418] width 96 height 15
type input "5.05"
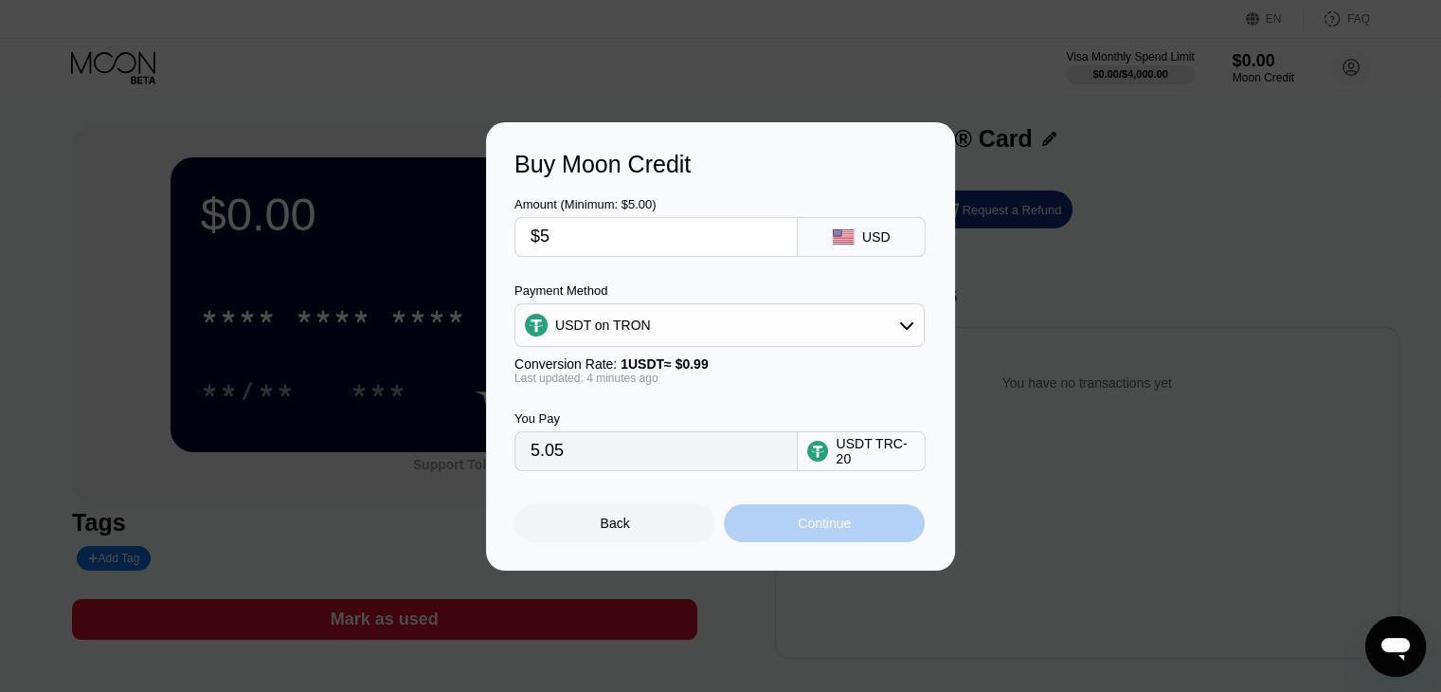
click at [852, 539] on div "Continue" at bounding box center [824, 523] width 201 height 38
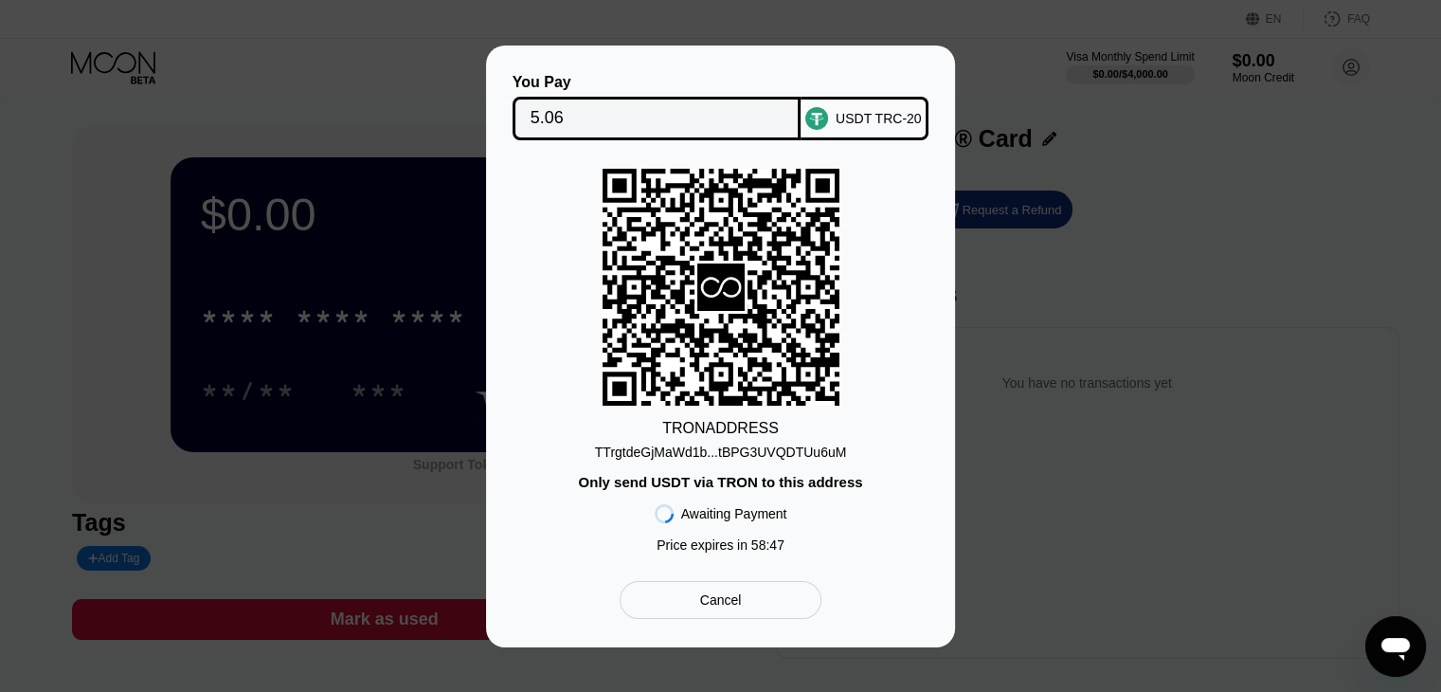
click at [747, 602] on div "Cancel" at bounding box center [721, 600] width 202 height 38
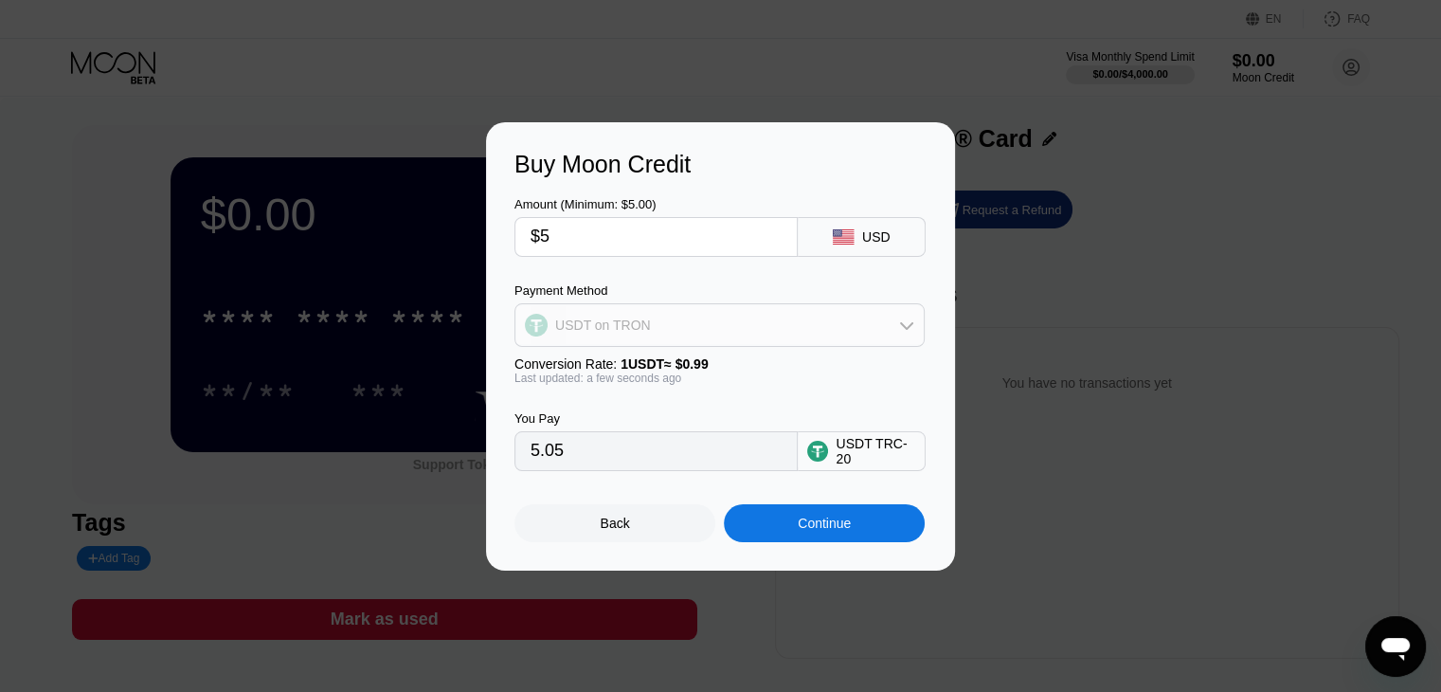
click at [723, 326] on div "USDT on TRON" at bounding box center [720, 325] width 408 height 38
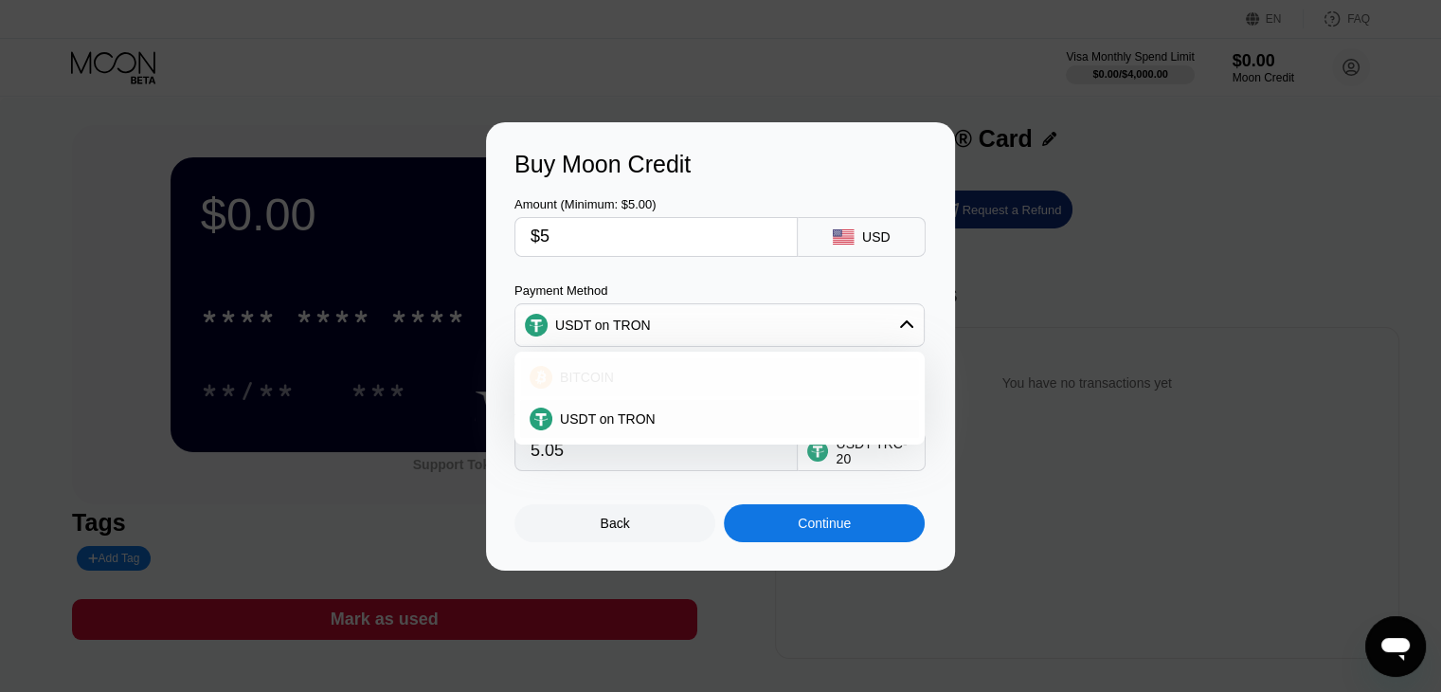
click at [679, 384] on div "BITCOIN" at bounding box center [730, 377] width 357 height 15
type input "0.00004375"
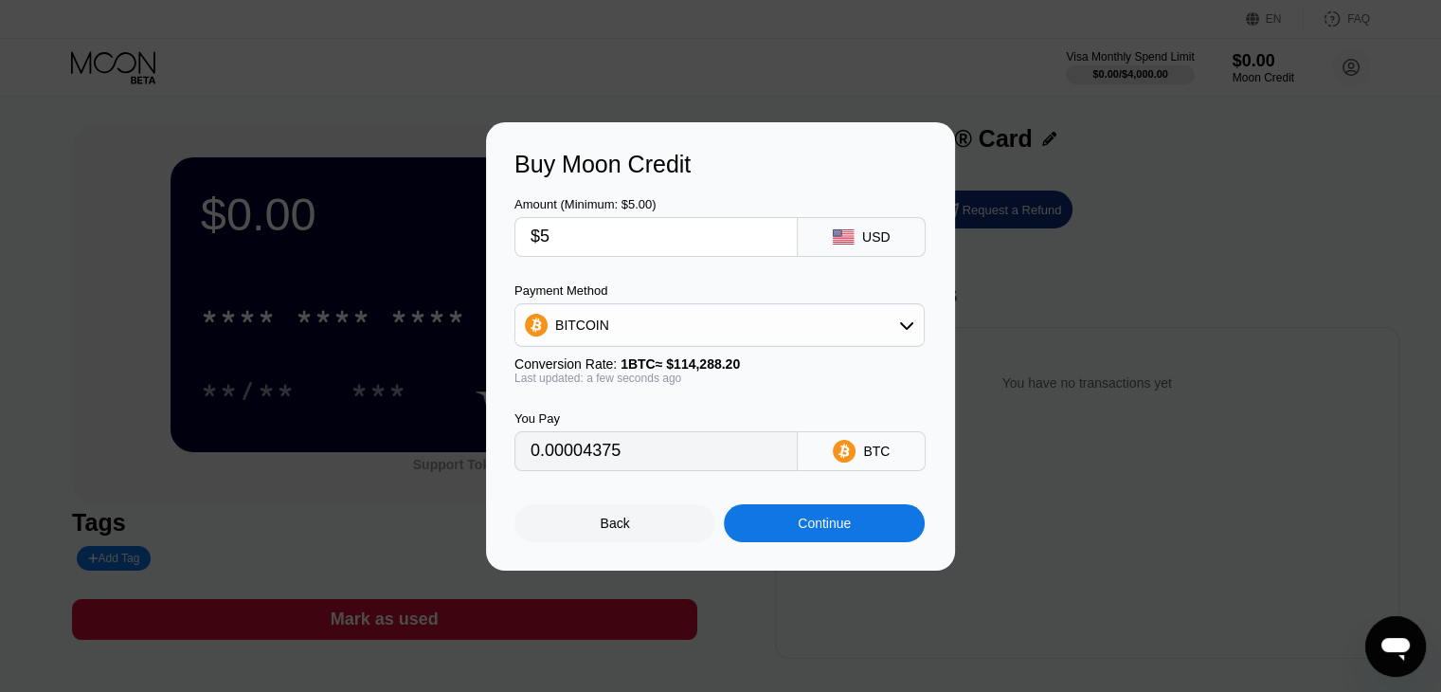
click at [591, 539] on div "Back" at bounding box center [615, 523] width 201 height 38
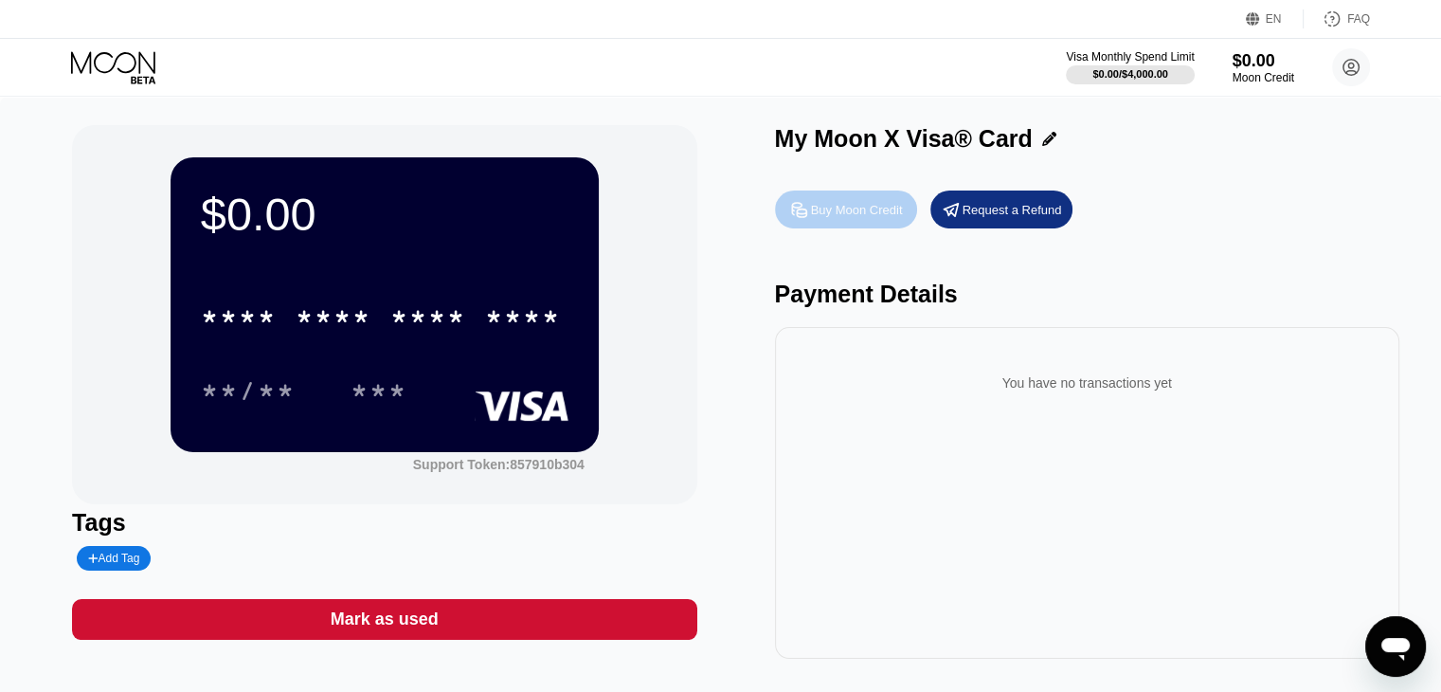
click at [864, 202] on div "Buy Moon Credit" at bounding box center [846, 209] width 142 height 38
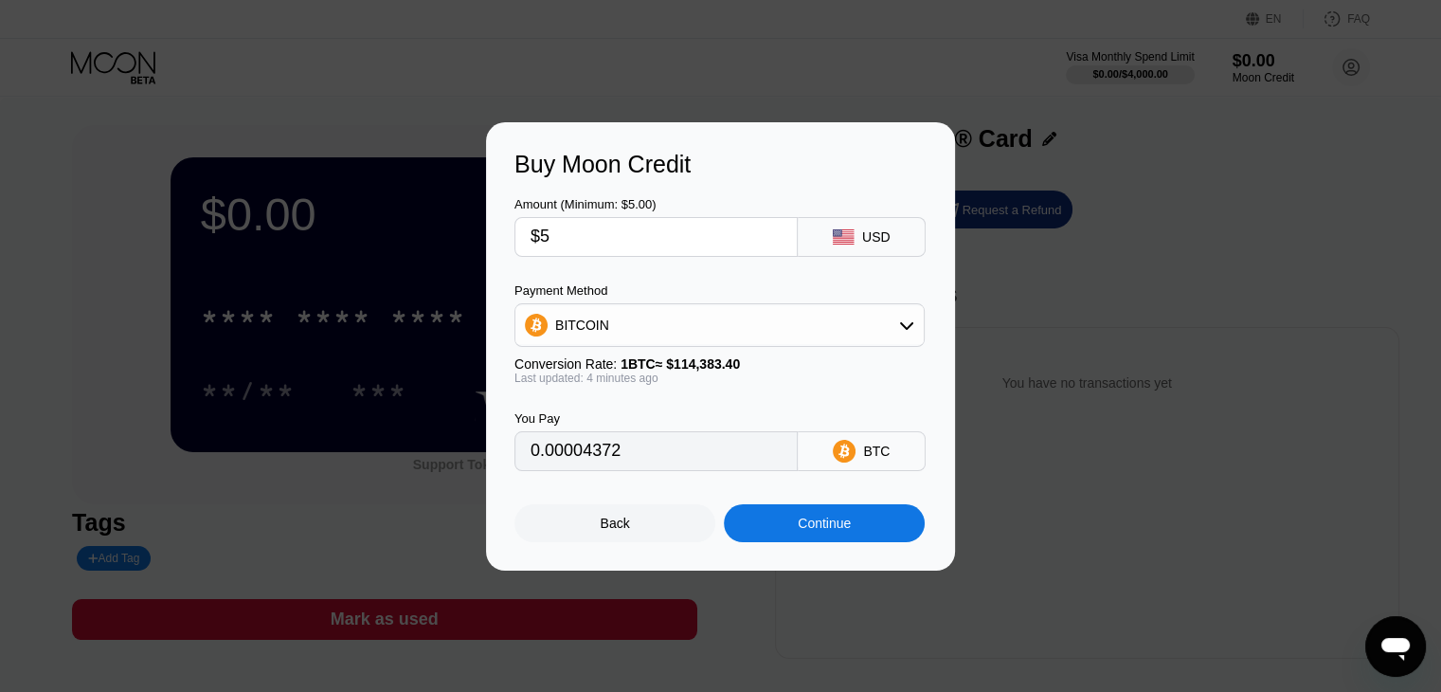
type input "0.00004375"
